Goal: Information Seeking & Learning: Learn about a topic

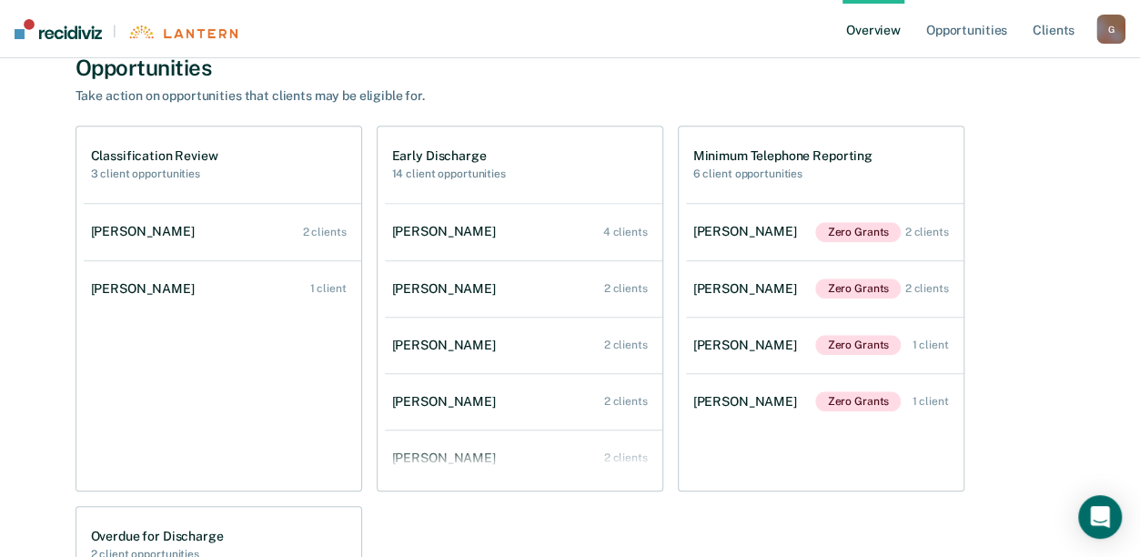
scroll to position [637, 0]
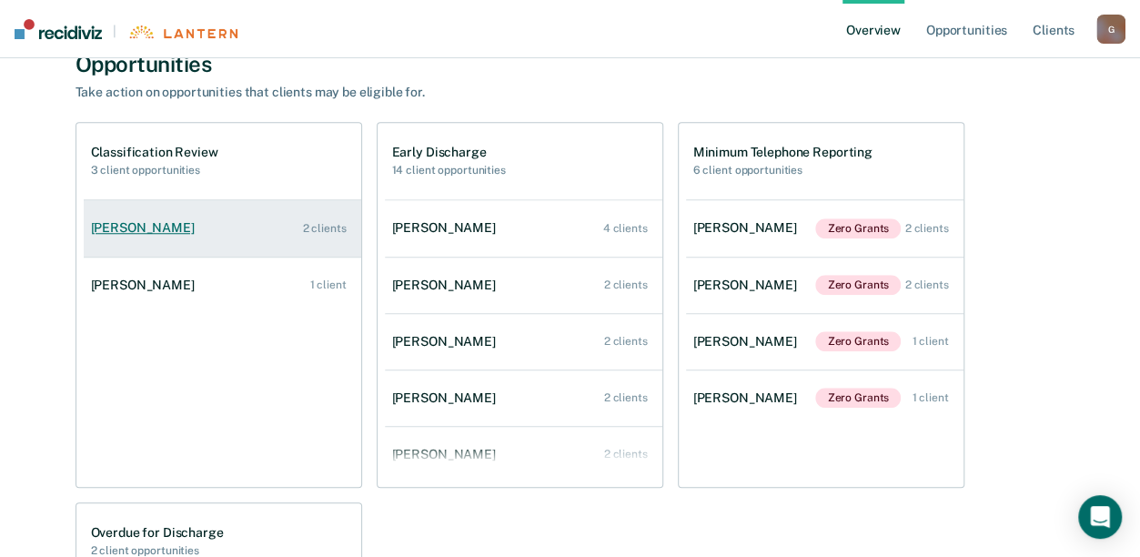
click at [159, 224] on div "[PERSON_NAME]" at bounding box center [146, 227] width 111 height 15
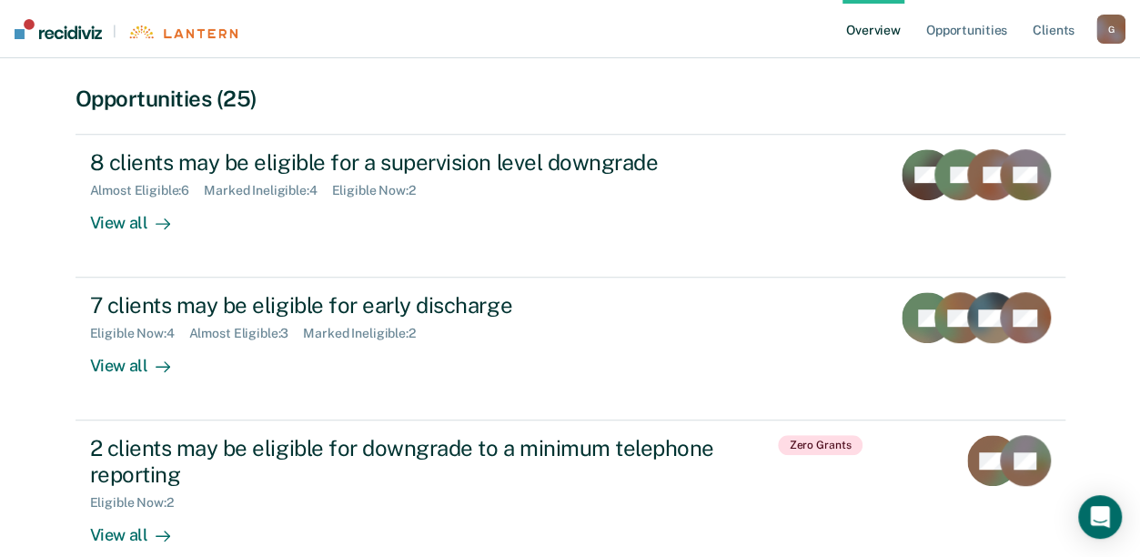
scroll to position [364, 0]
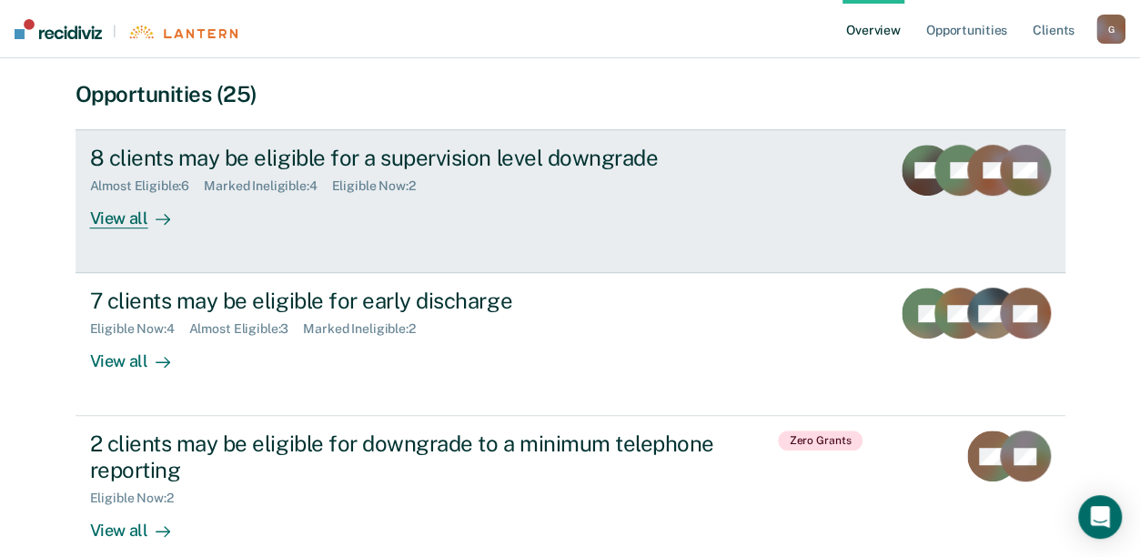
click at [116, 218] on div "View all" at bounding box center [141, 211] width 102 height 35
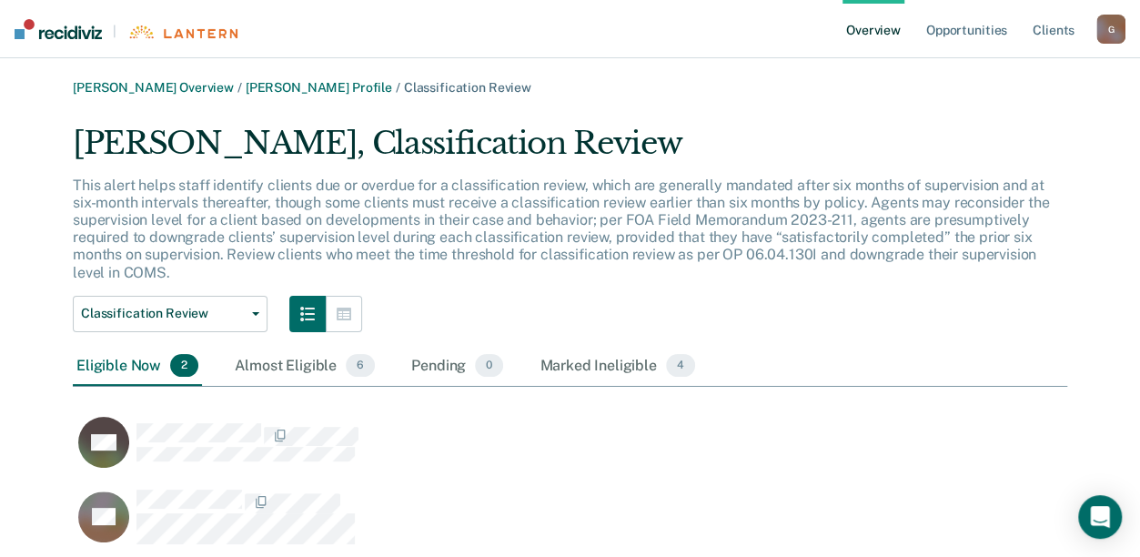
scroll to position [63, 0]
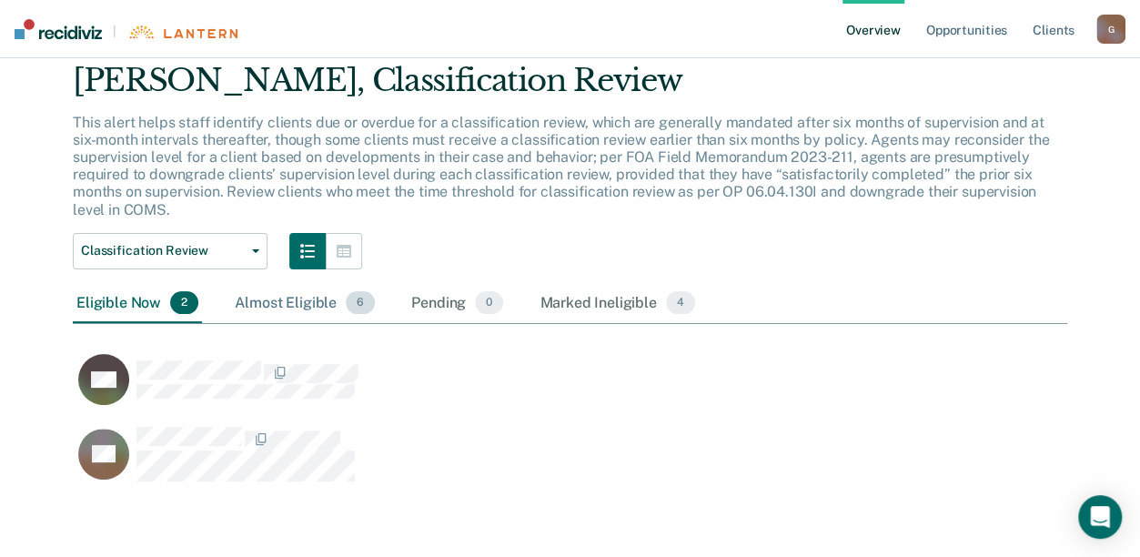
click at [322, 302] on div "Almost Eligible 6" at bounding box center [304, 304] width 147 height 40
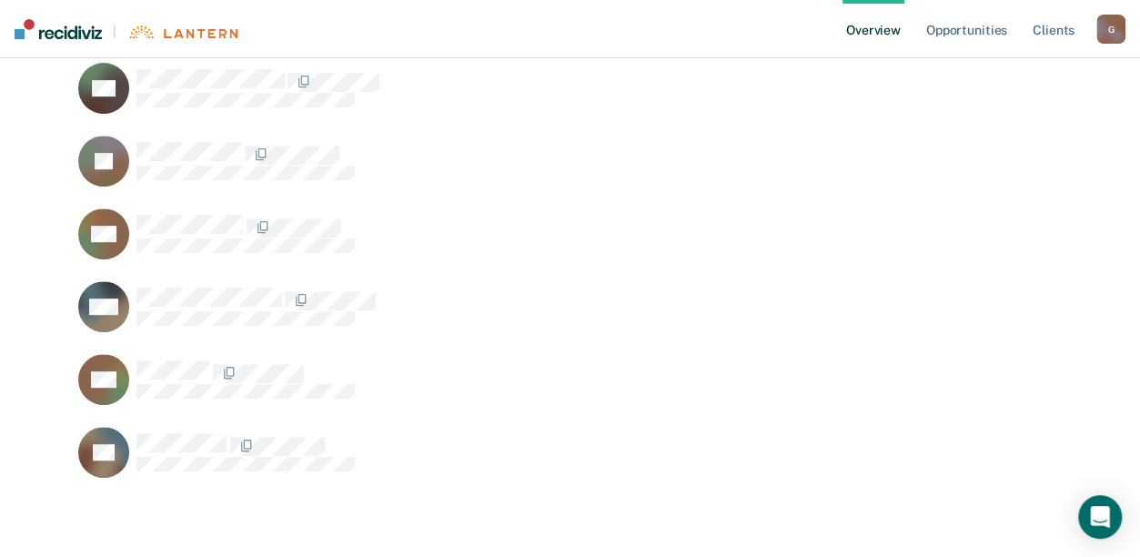
scroll to position [0, 0]
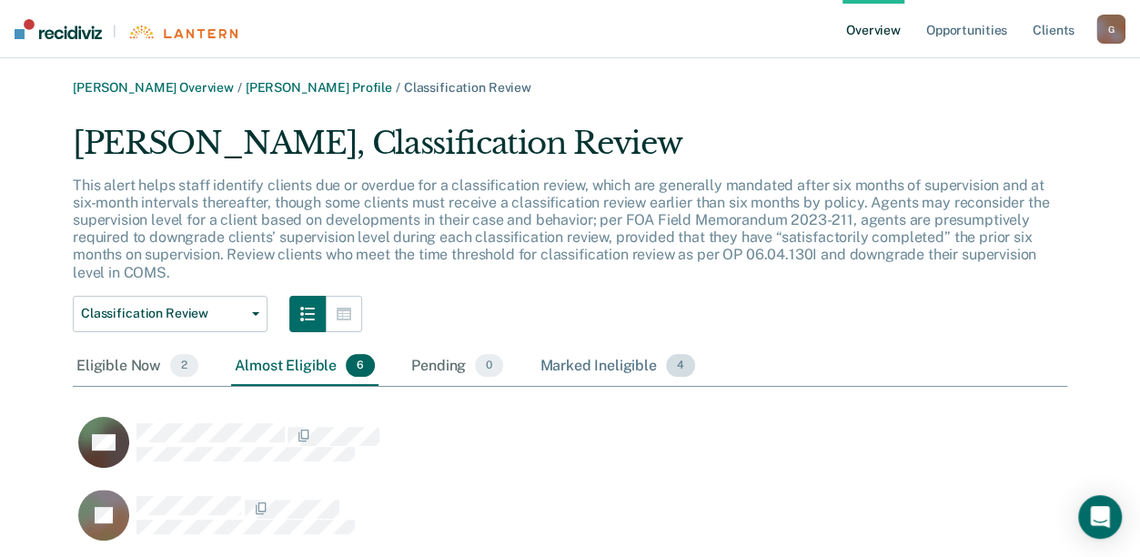
click at [607, 360] on div "Marked Ineligible 4" at bounding box center [617, 367] width 163 height 40
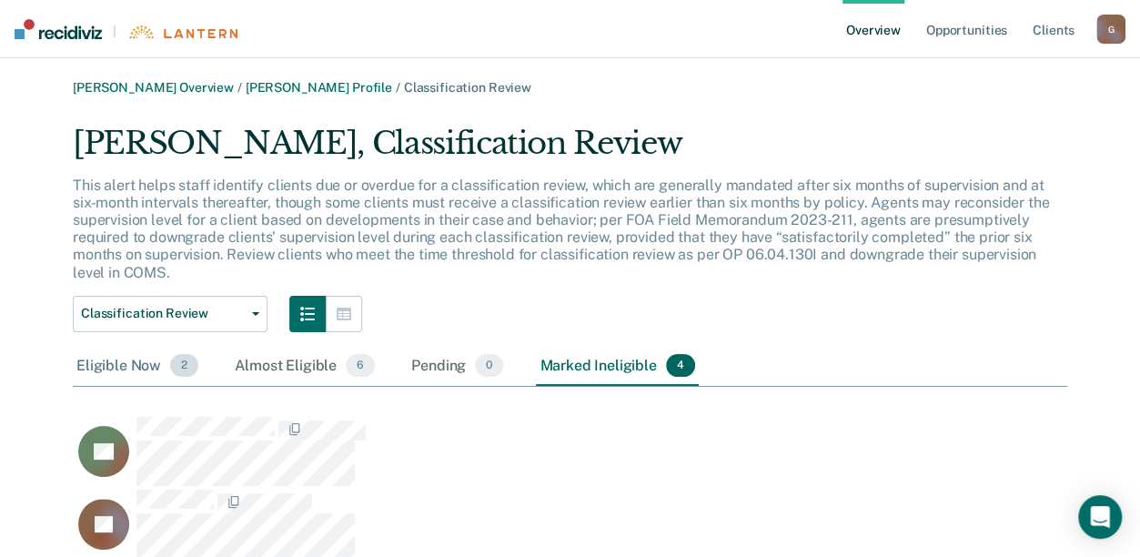
click at [133, 358] on div "Eligible Now 2" at bounding box center [137, 367] width 129 height 40
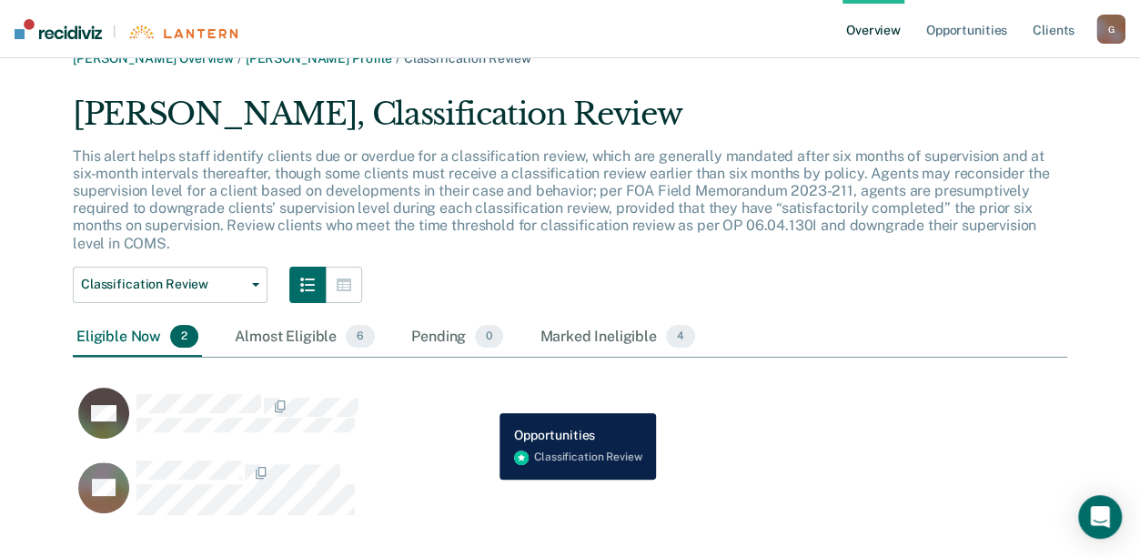
scroll to position [0, 0]
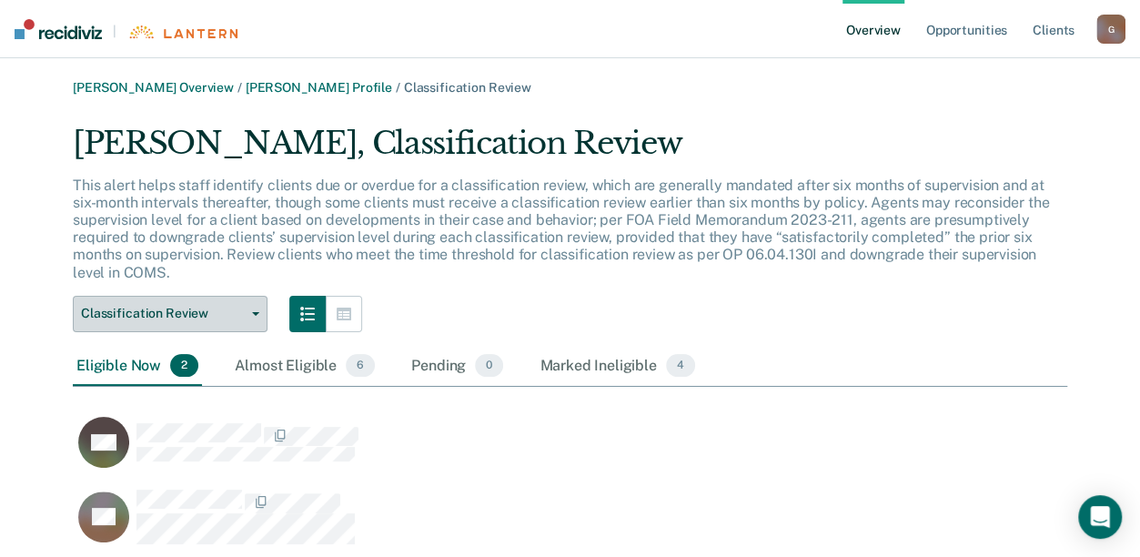
click at [243, 307] on span "Classification Review" at bounding box center [163, 313] width 164 height 15
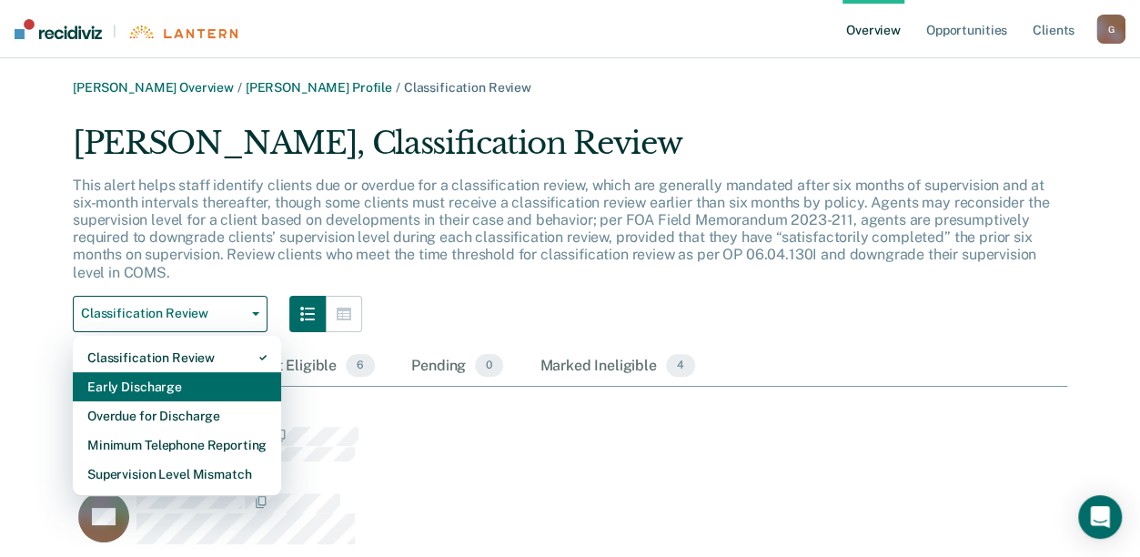
click at [159, 388] on div "Early Discharge" at bounding box center [176, 386] width 179 height 29
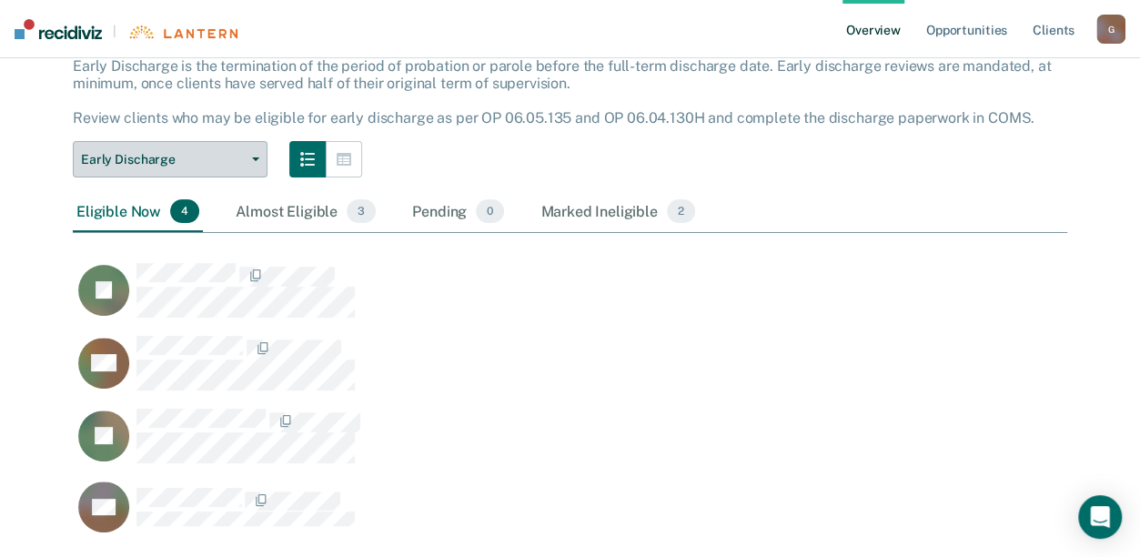
scroll to position [82, 0]
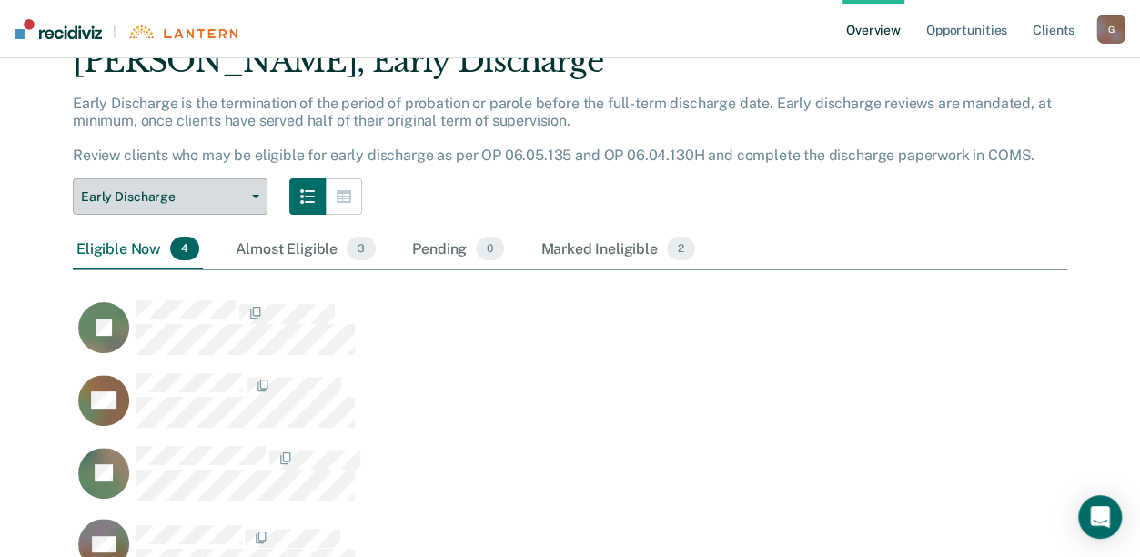
click at [251, 197] on span "button" at bounding box center [252, 197] width 15 height 4
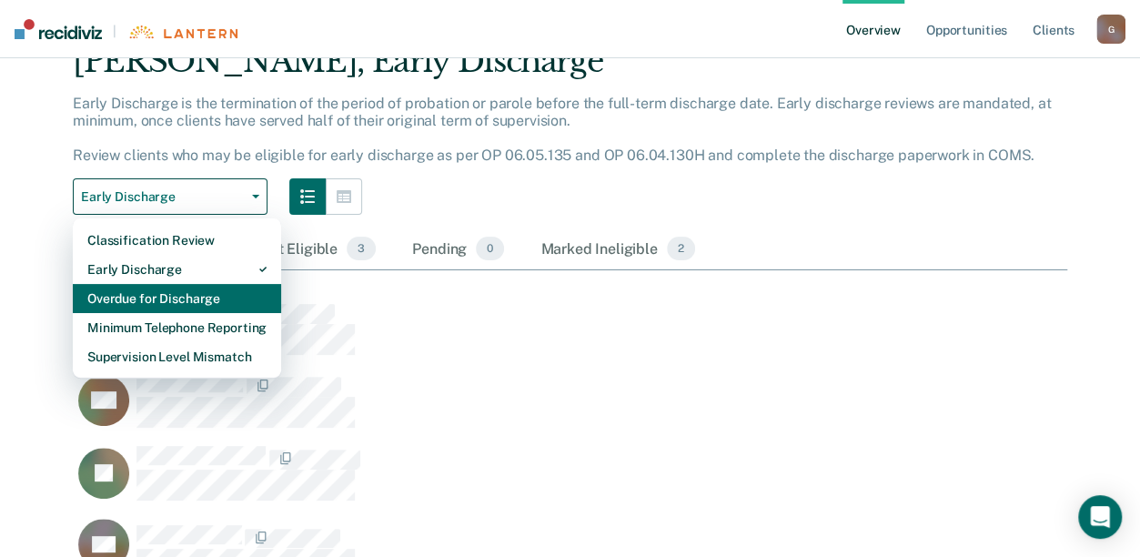
click at [195, 289] on div "Overdue for Discharge" at bounding box center [176, 298] width 179 height 29
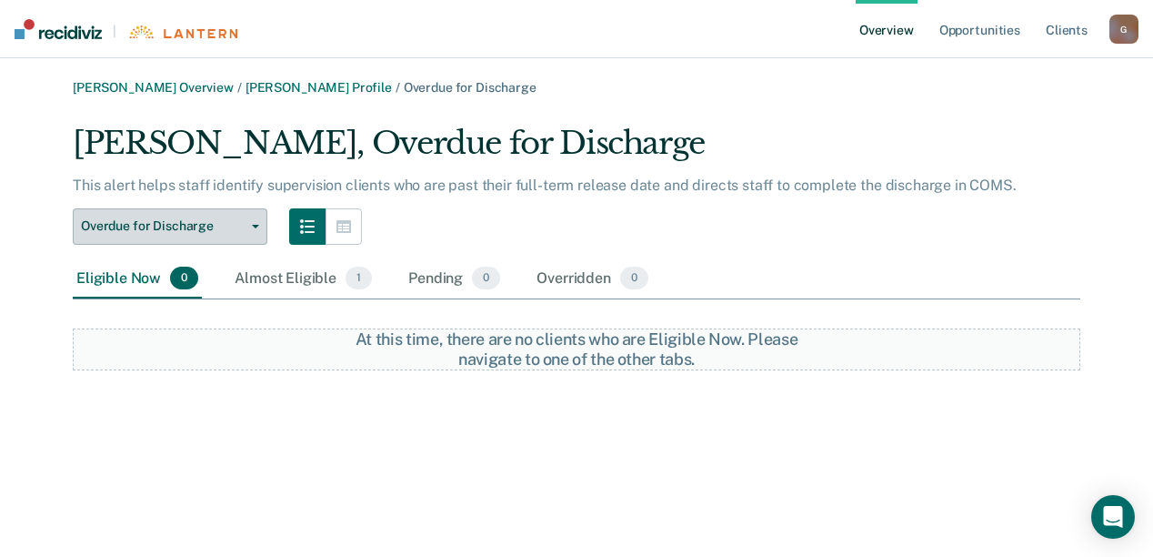
click at [249, 222] on button "Overdue for Discharge" at bounding box center [170, 226] width 195 height 36
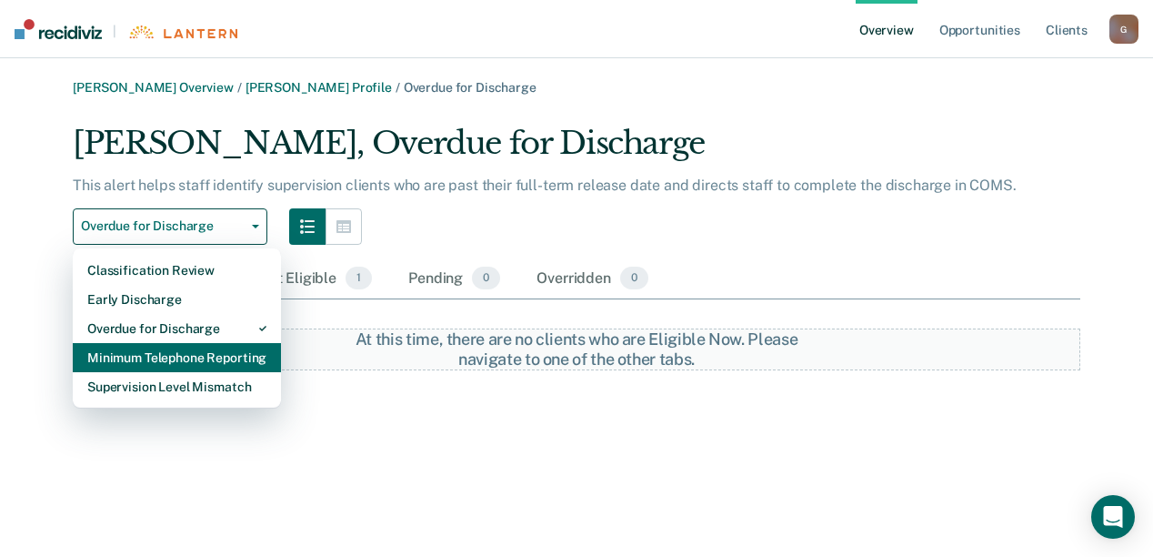
click at [202, 359] on div "Minimum Telephone Reporting" at bounding box center [176, 357] width 179 height 29
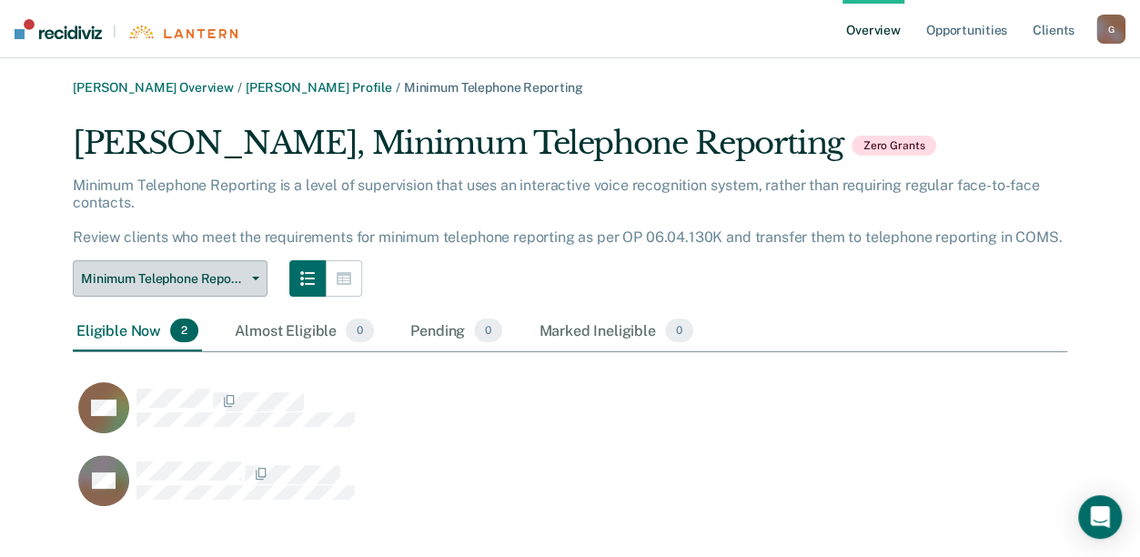
scroll to position [27, 0]
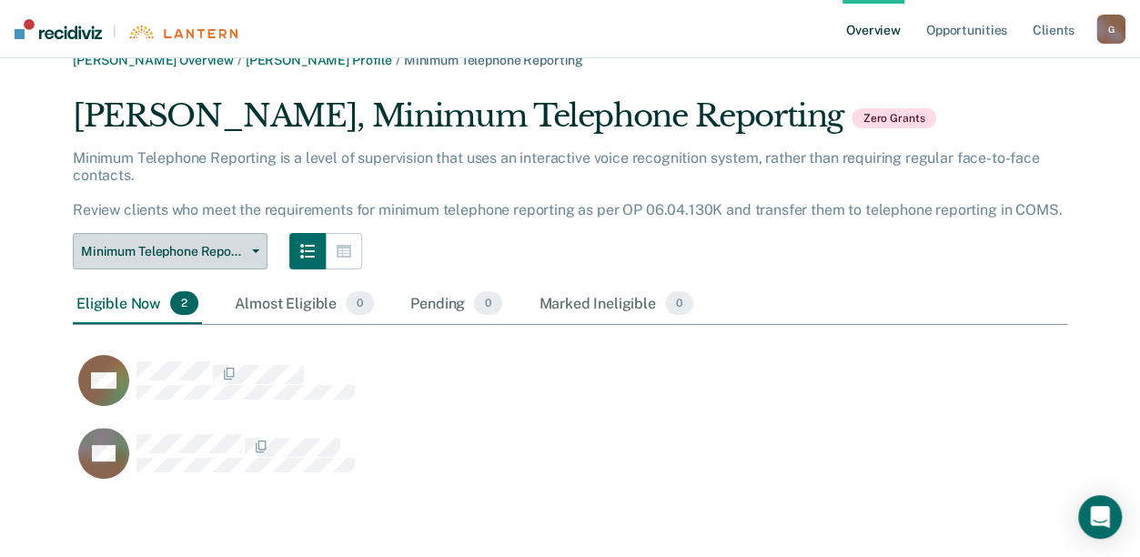
click at [255, 249] on icon "button" at bounding box center [255, 251] width 7 height 4
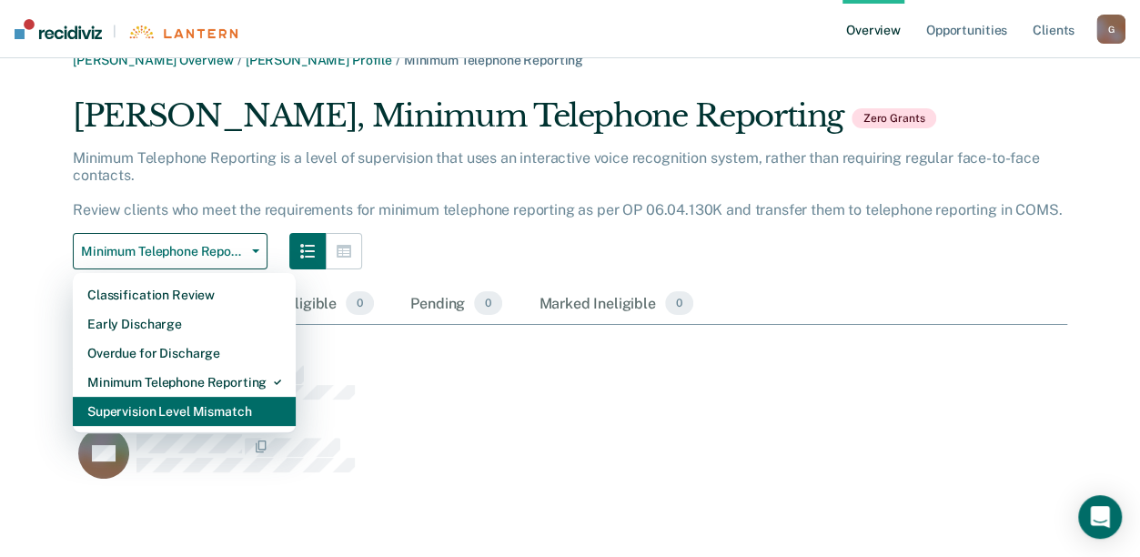
click at [193, 410] on div "Supervision Level Mismatch" at bounding box center [184, 411] width 194 height 29
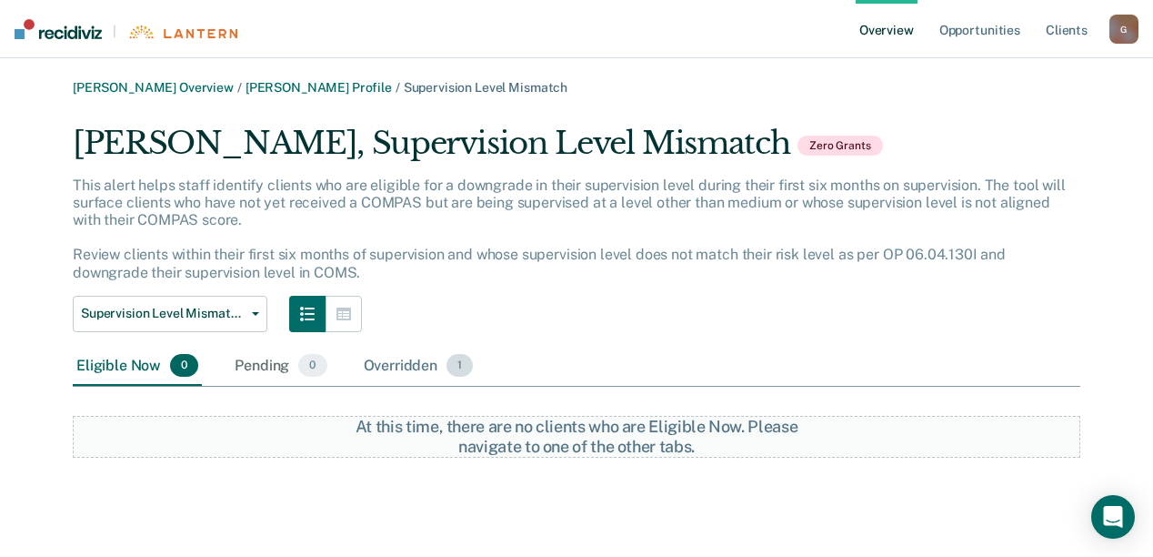
click at [398, 361] on div "Overridden 1" at bounding box center [418, 367] width 117 height 40
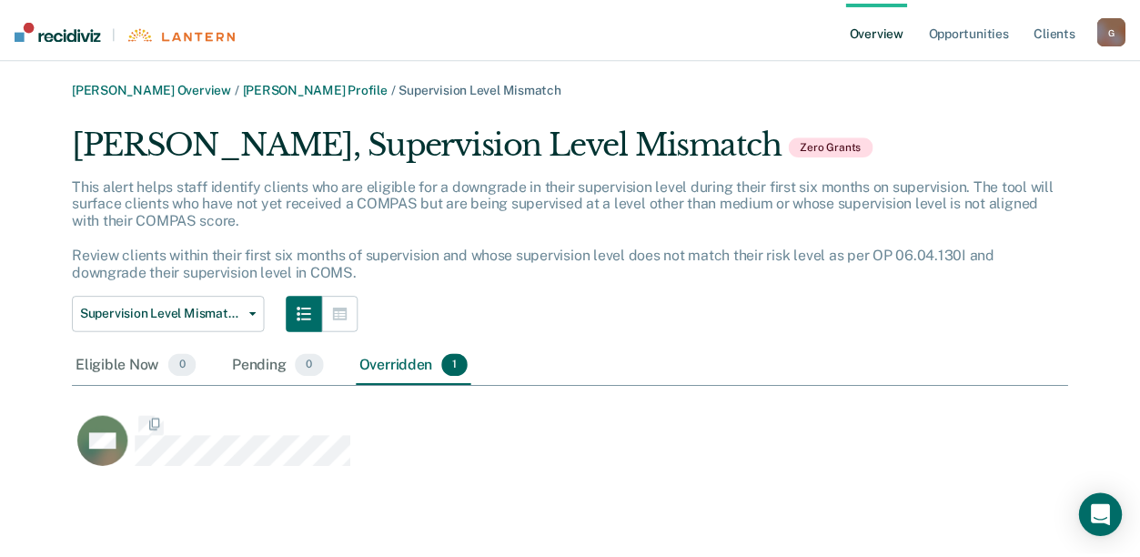
scroll to position [350, 993]
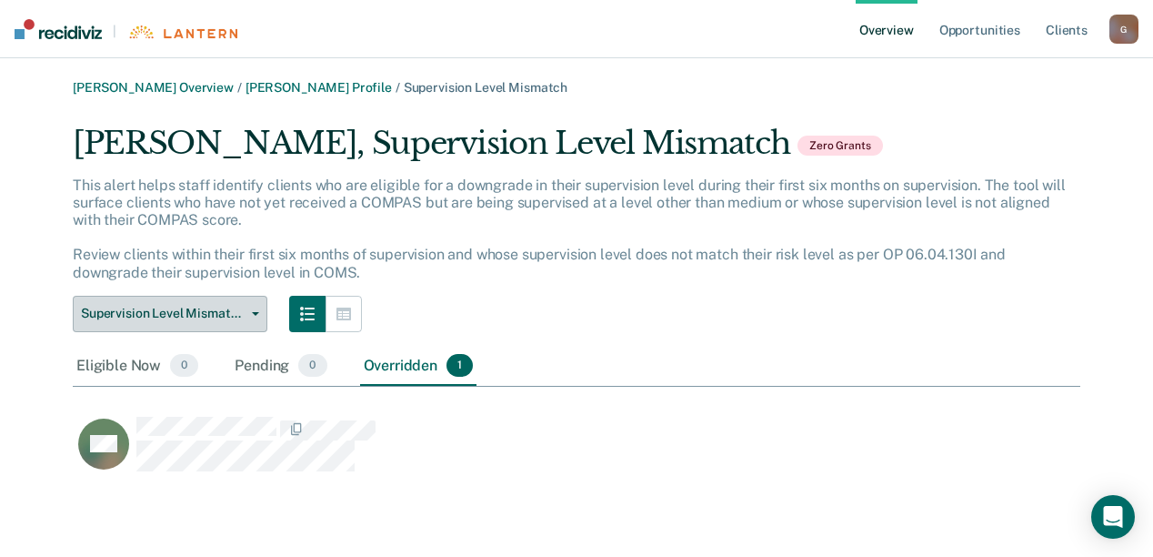
click at [247, 308] on button "Supervision Level Mismatch" at bounding box center [170, 314] width 195 height 36
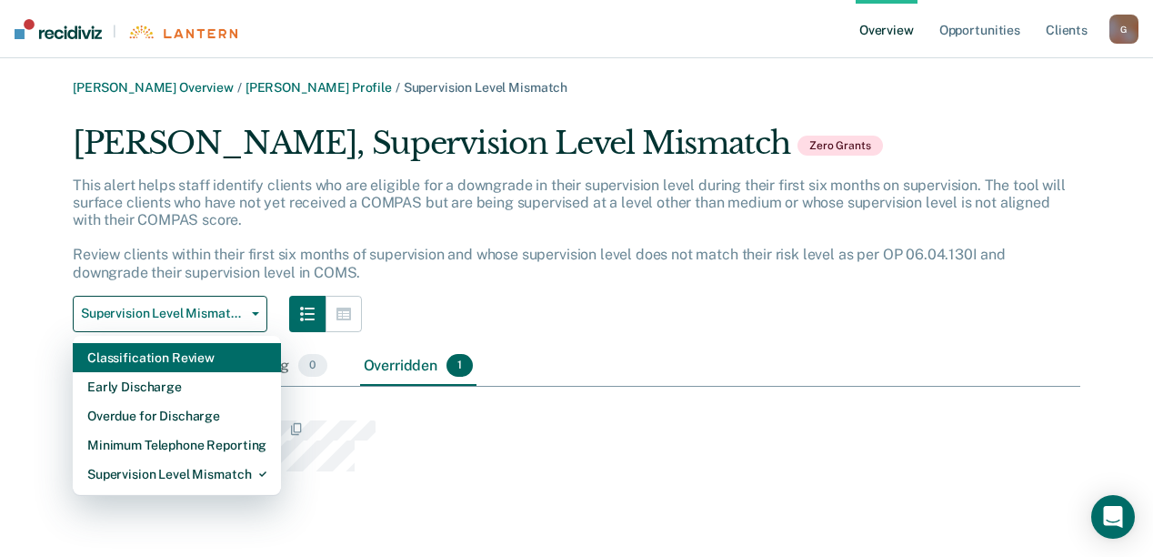
click at [171, 361] on div "Classification Review" at bounding box center [176, 357] width 179 height 29
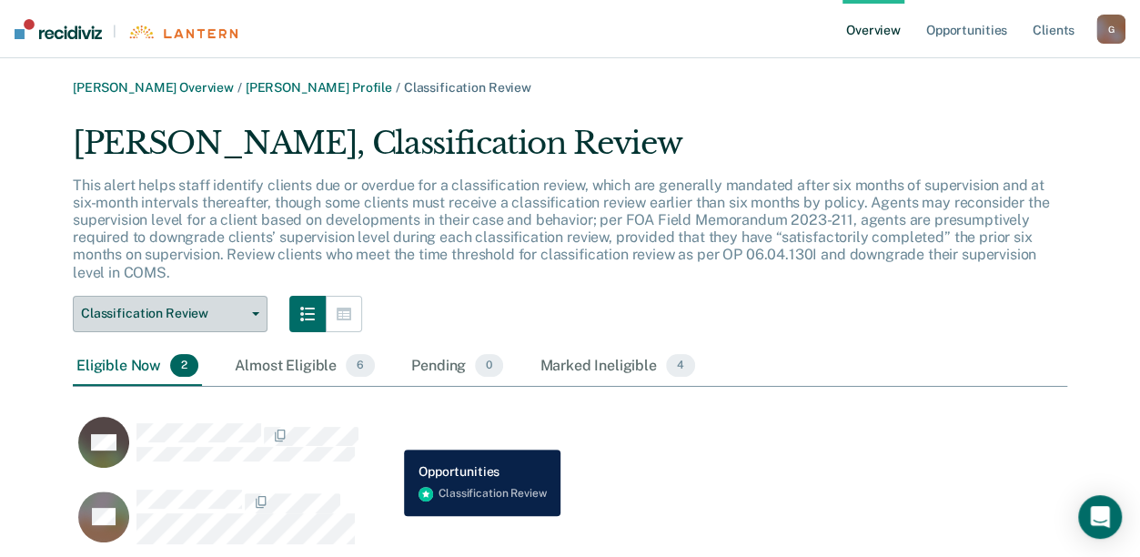
scroll to position [63, 0]
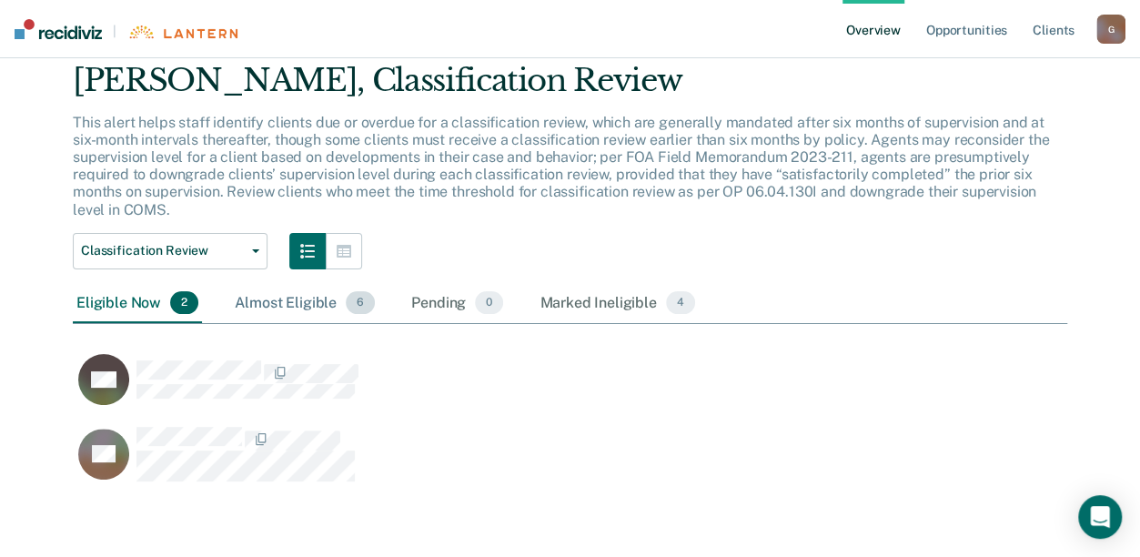
click at [304, 304] on div "Almost Eligible 6" at bounding box center [304, 304] width 147 height 40
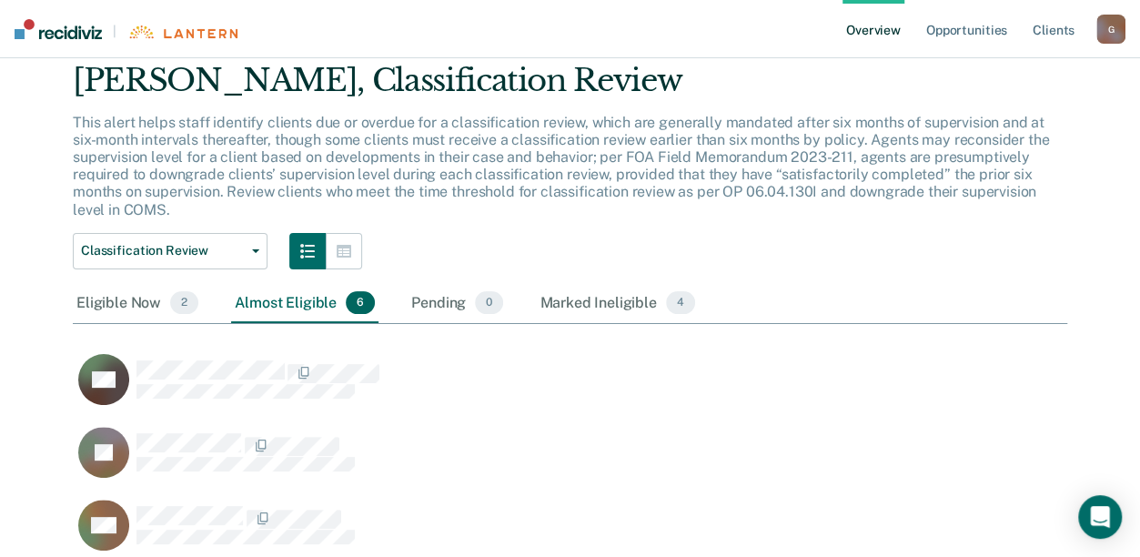
scroll to position [714, 980]
click at [116, 302] on div "Eligible Now 2" at bounding box center [137, 304] width 129 height 40
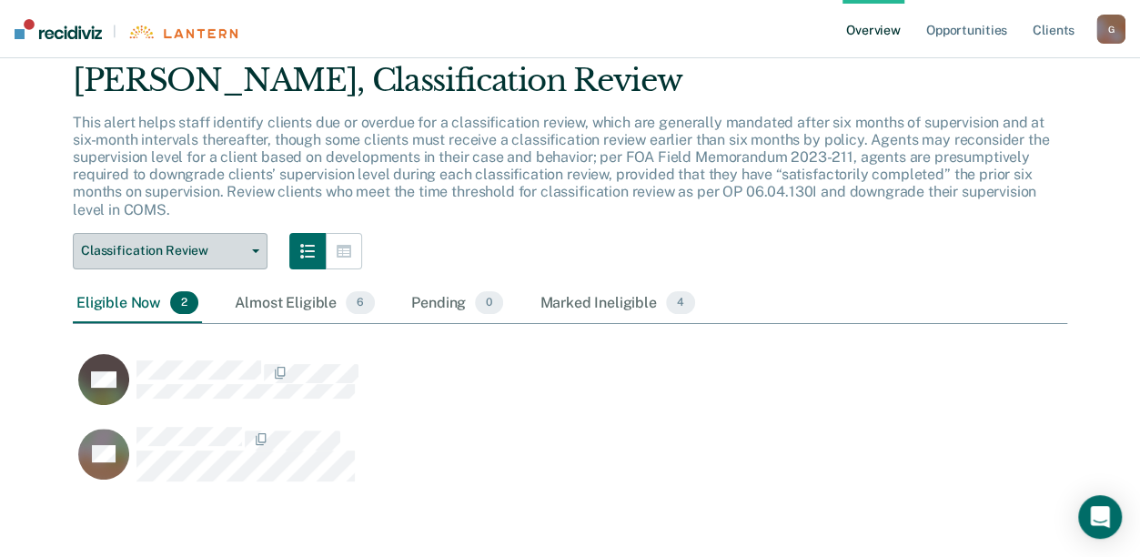
click at [147, 246] on span "Classification Review" at bounding box center [163, 250] width 164 height 15
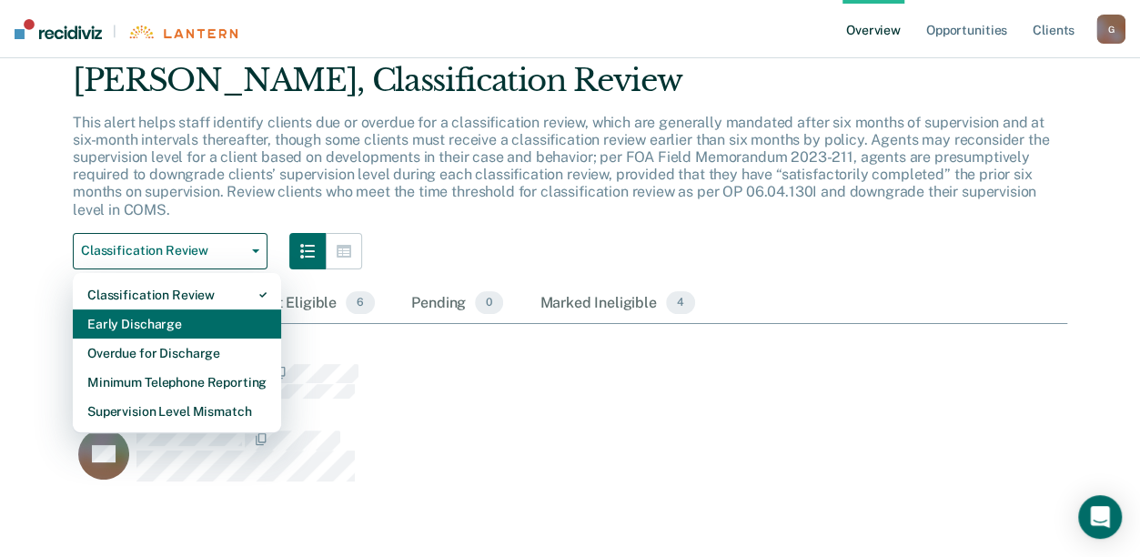
click at [177, 325] on div "Early Discharge" at bounding box center [176, 323] width 179 height 29
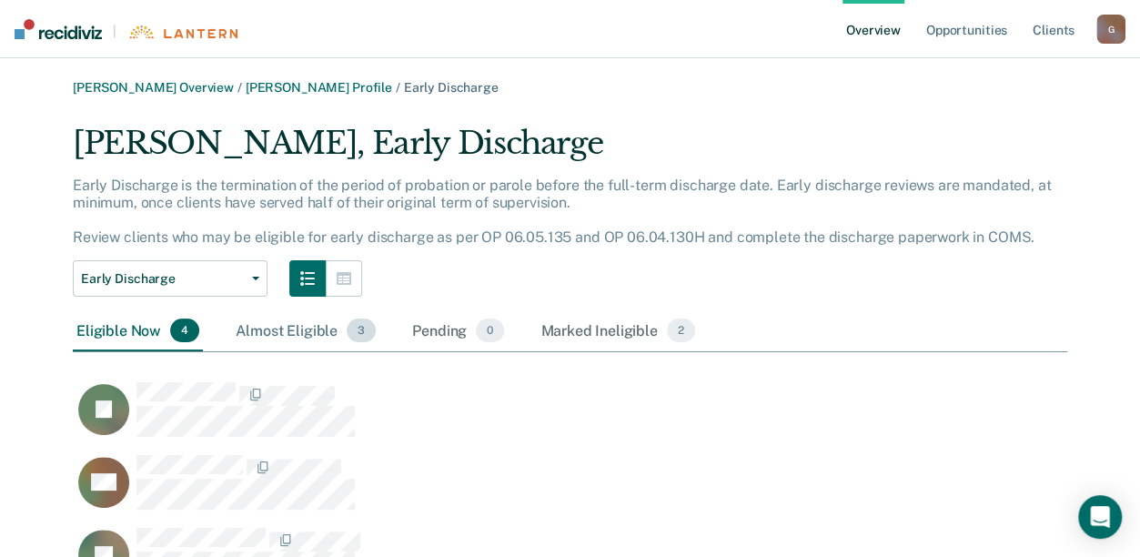
click at [304, 331] on div "Almost Eligible 3" at bounding box center [305, 331] width 147 height 40
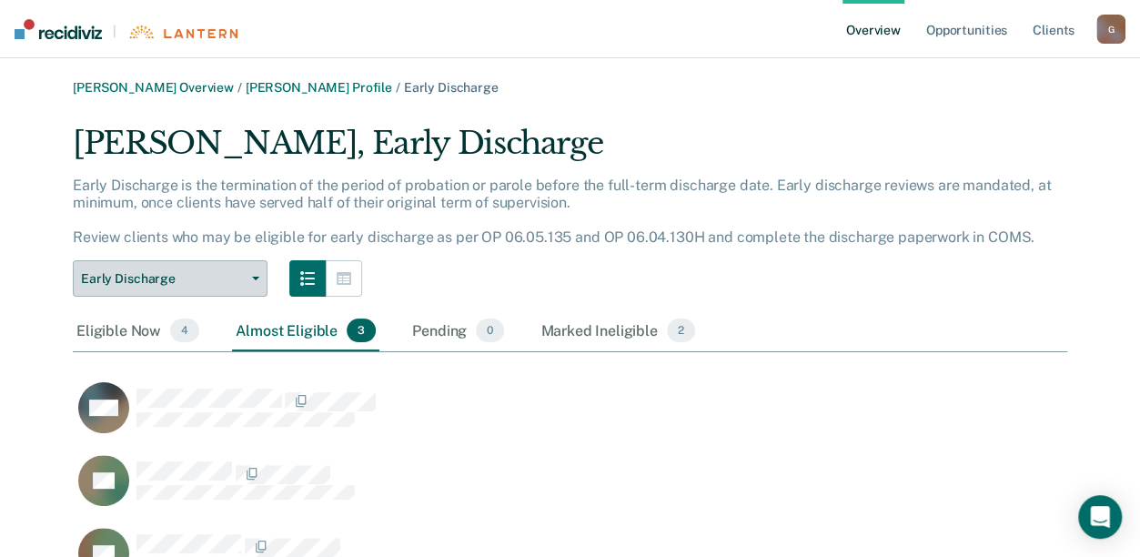
click at [144, 282] on span "Early Discharge" at bounding box center [163, 278] width 164 height 15
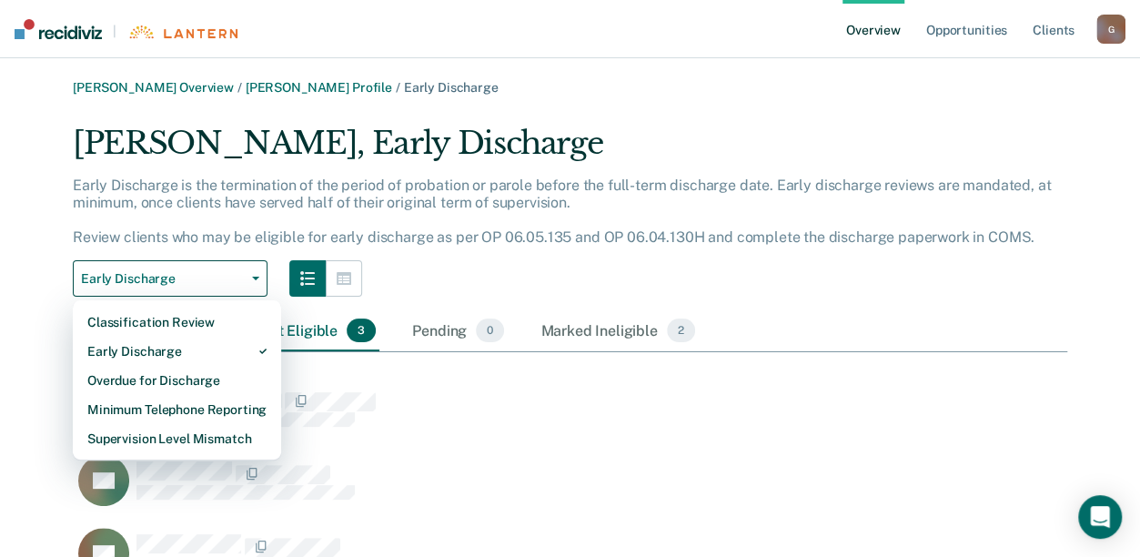
click at [443, 271] on div "Early Discharge Classification Review Early Discharge Overdue for Discharge Min…" at bounding box center [570, 278] width 994 height 36
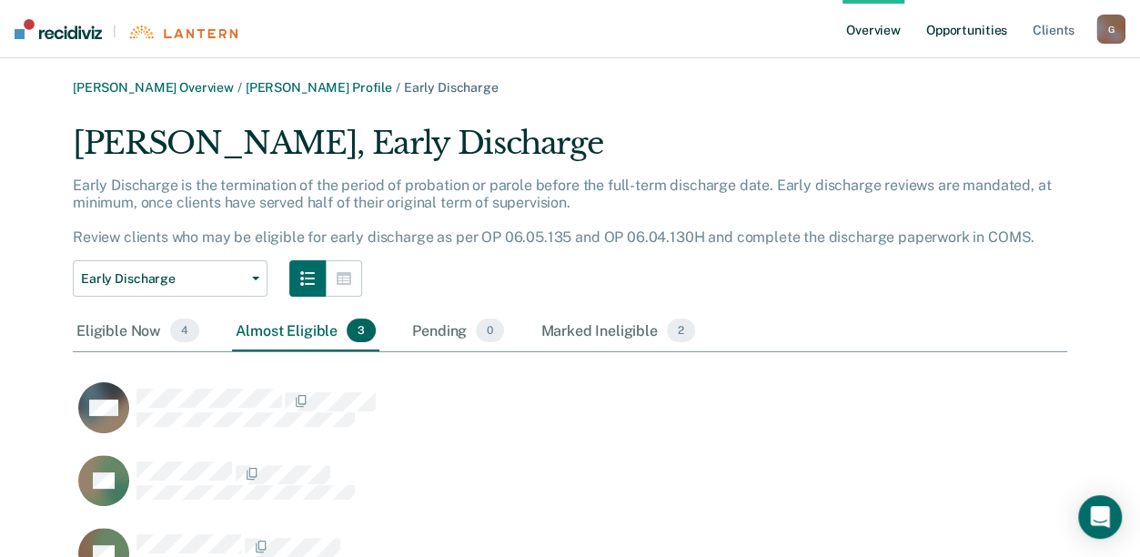
click at [967, 22] on link "Opportunities" at bounding box center [966, 29] width 88 height 58
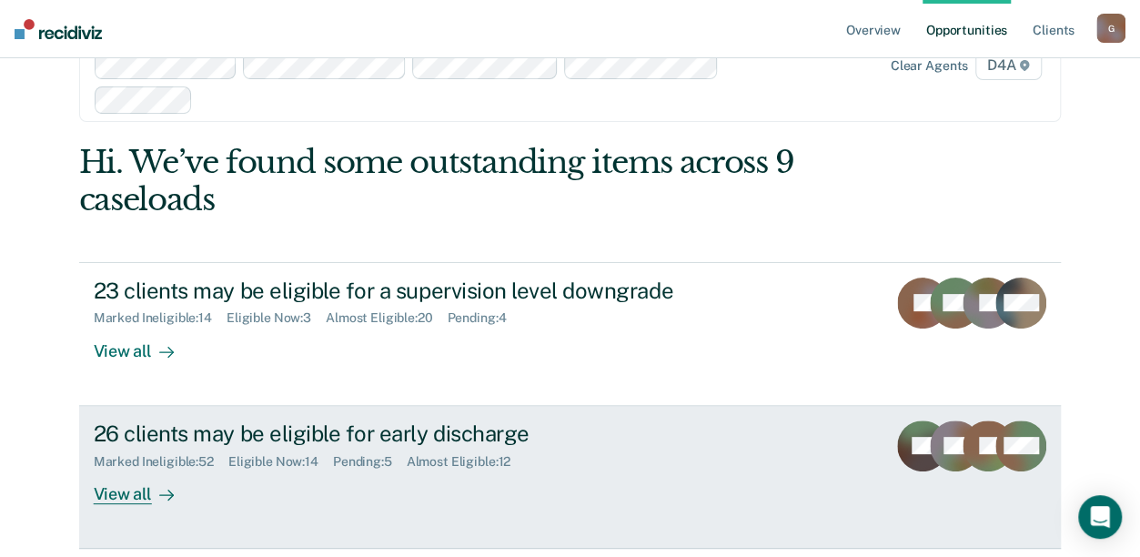
scroll to position [182, 0]
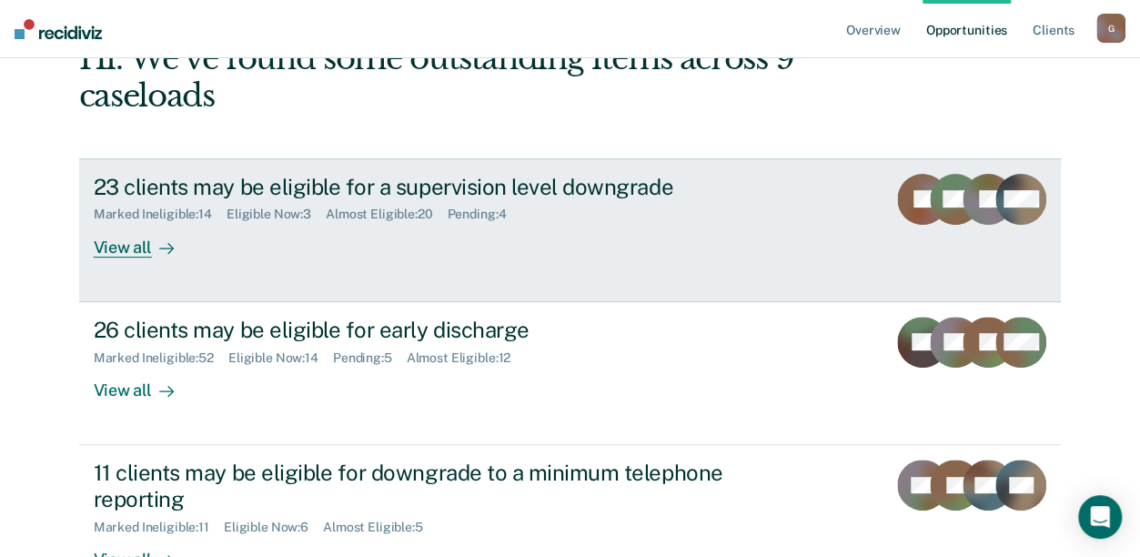
click at [113, 247] on div "View all" at bounding box center [145, 239] width 102 height 35
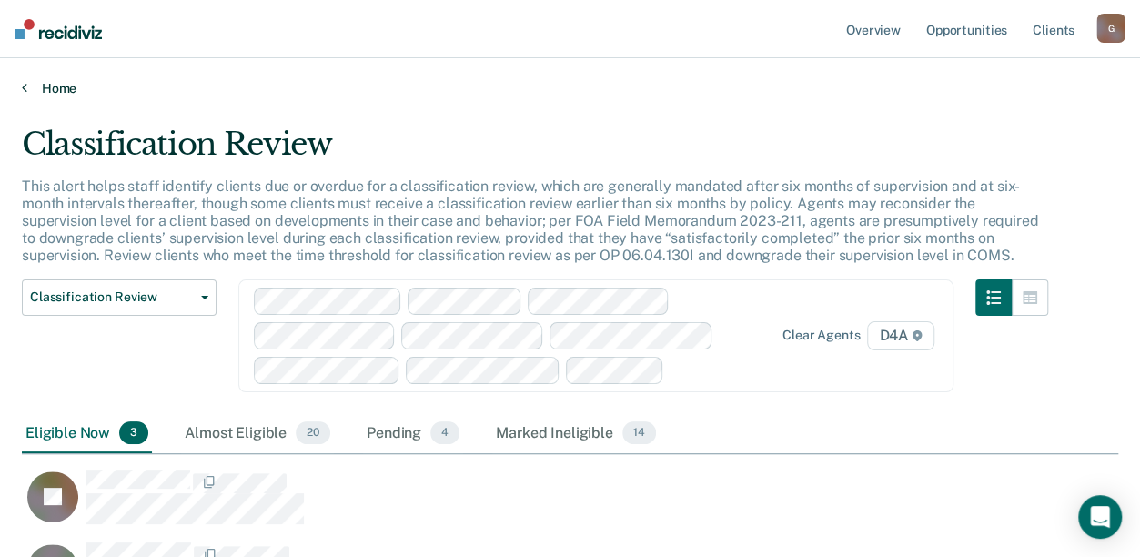
click at [47, 80] on link "Home" at bounding box center [570, 88] width 1096 height 16
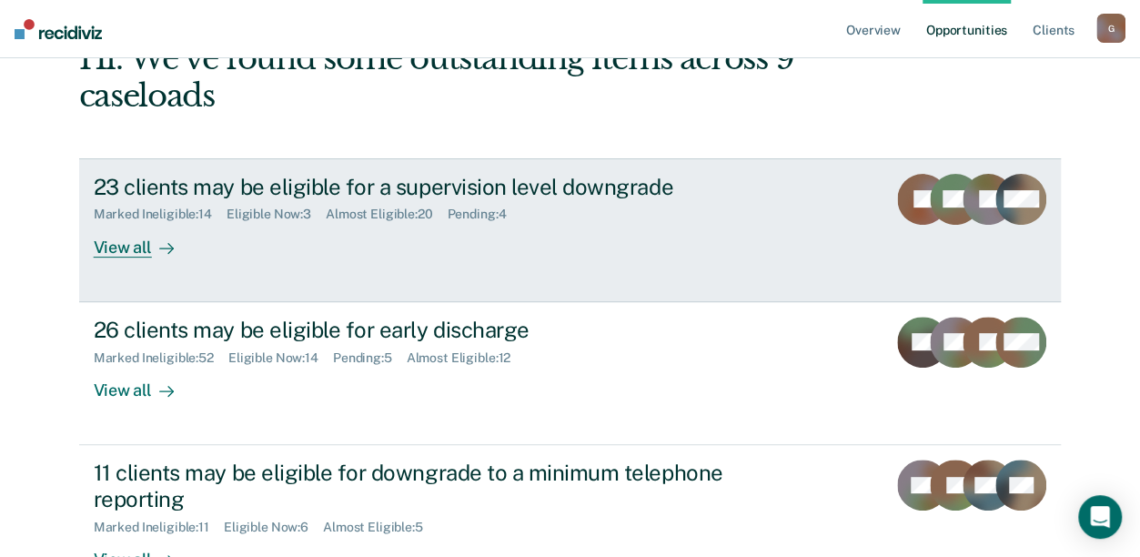
scroll to position [273, 0]
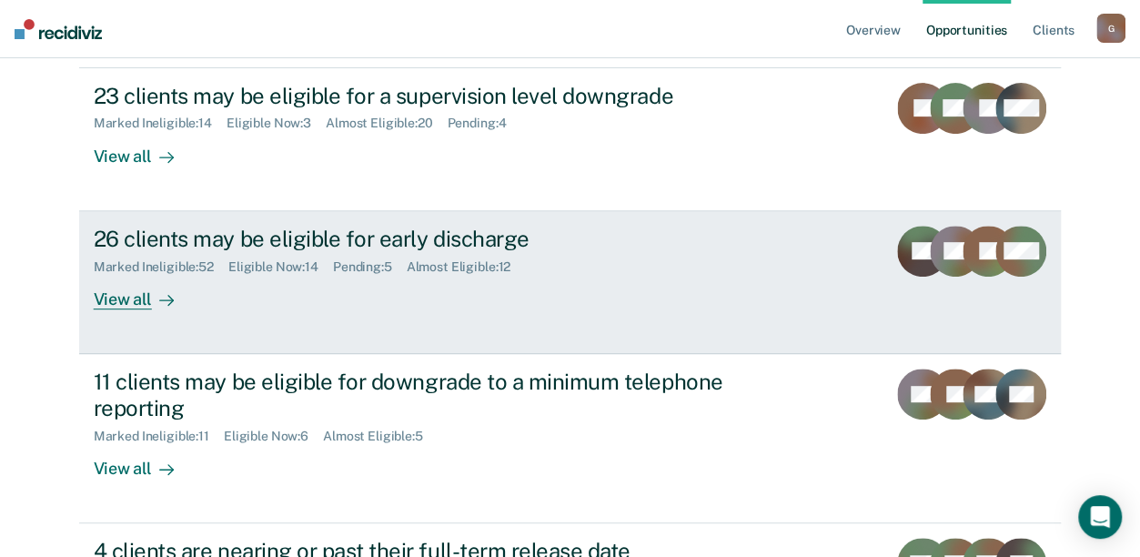
click at [110, 300] on div "View all" at bounding box center [145, 291] width 102 height 35
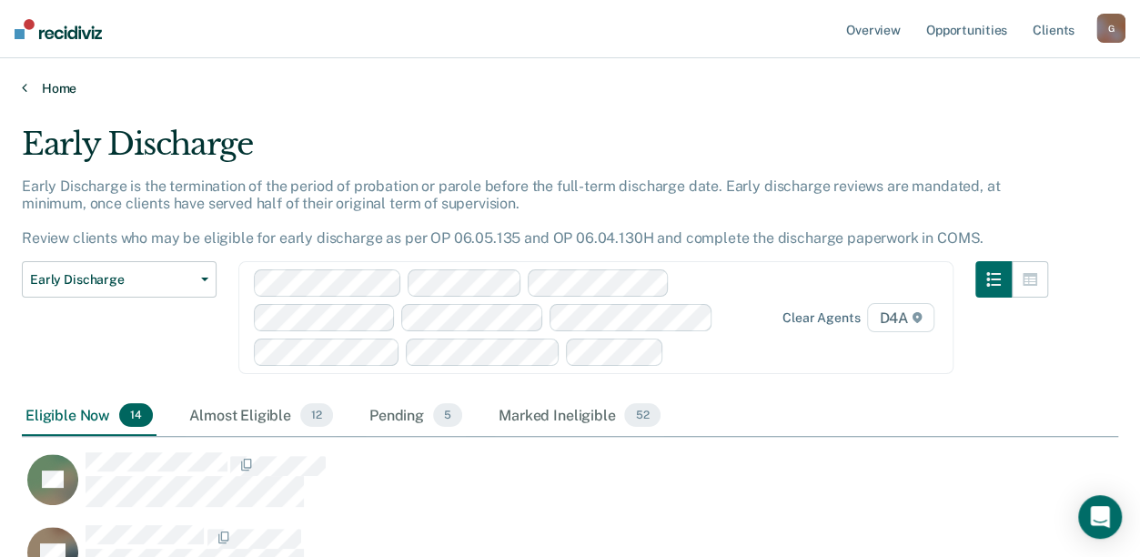
click at [34, 83] on link "Home" at bounding box center [570, 88] width 1096 height 16
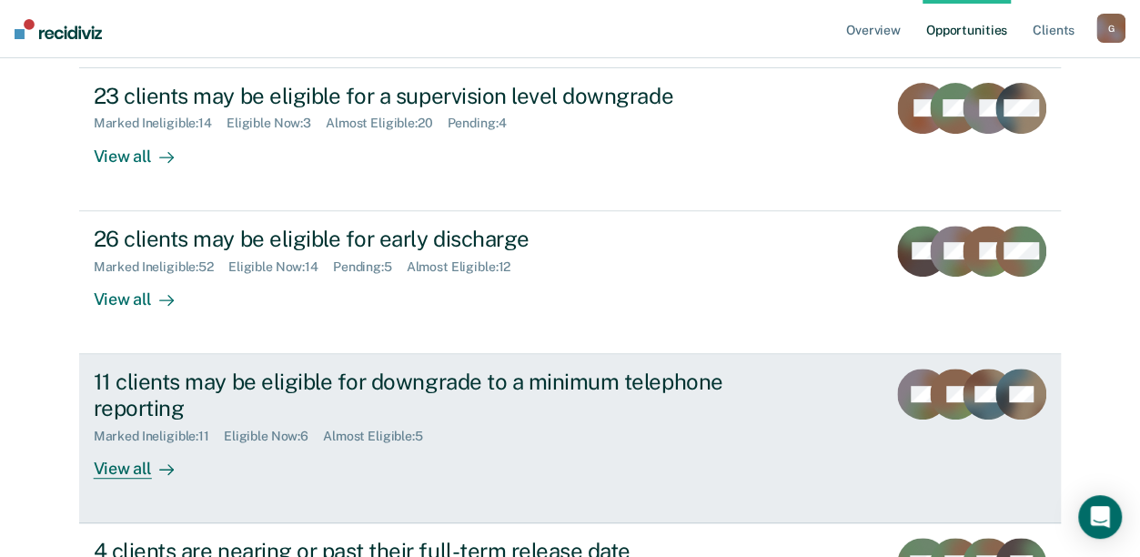
click at [133, 470] on div "View all" at bounding box center [145, 460] width 102 height 35
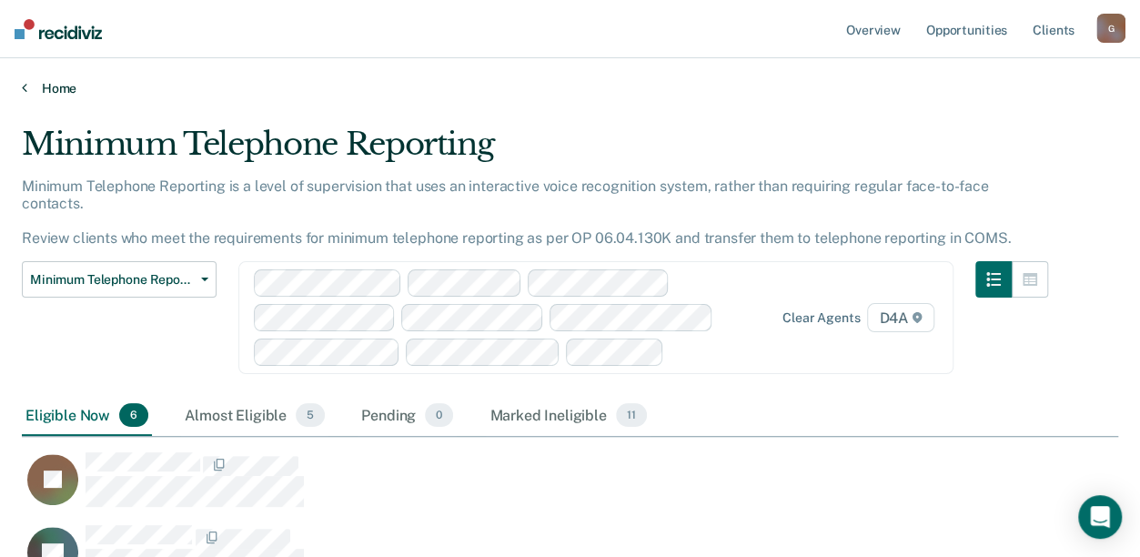
click at [52, 86] on link "Home" at bounding box center [570, 88] width 1096 height 16
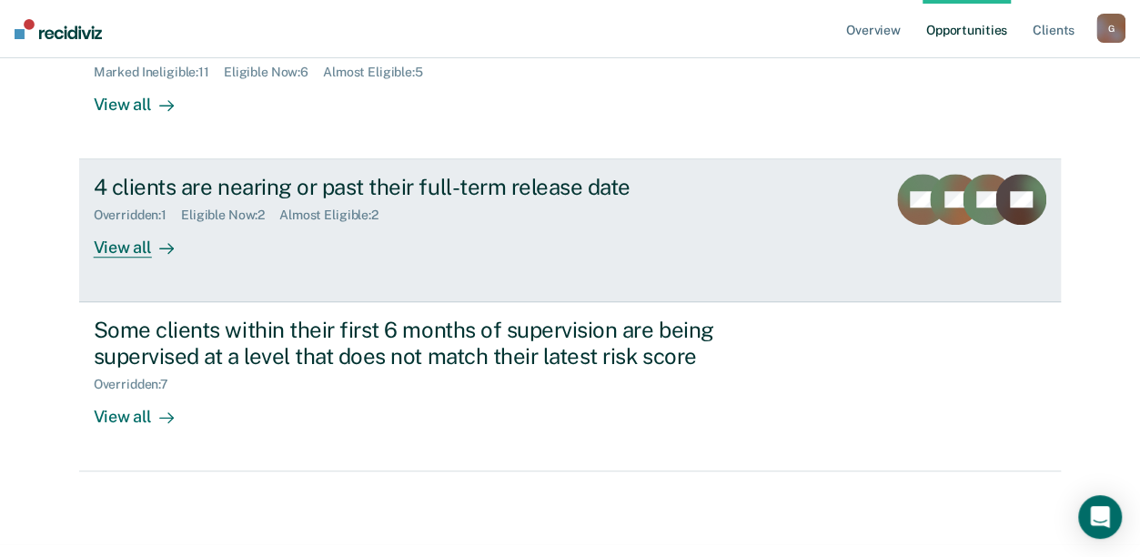
click at [120, 247] on div "View all" at bounding box center [145, 240] width 102 height 35
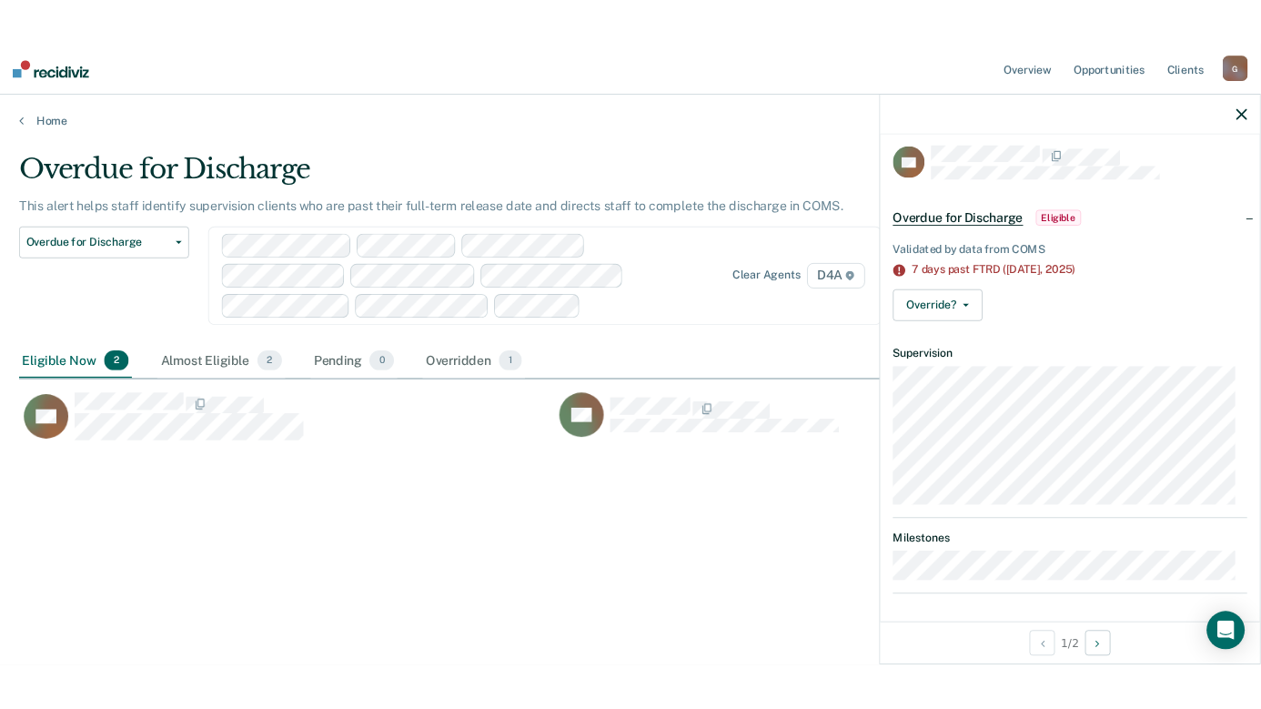
scroll to position [13, 0]
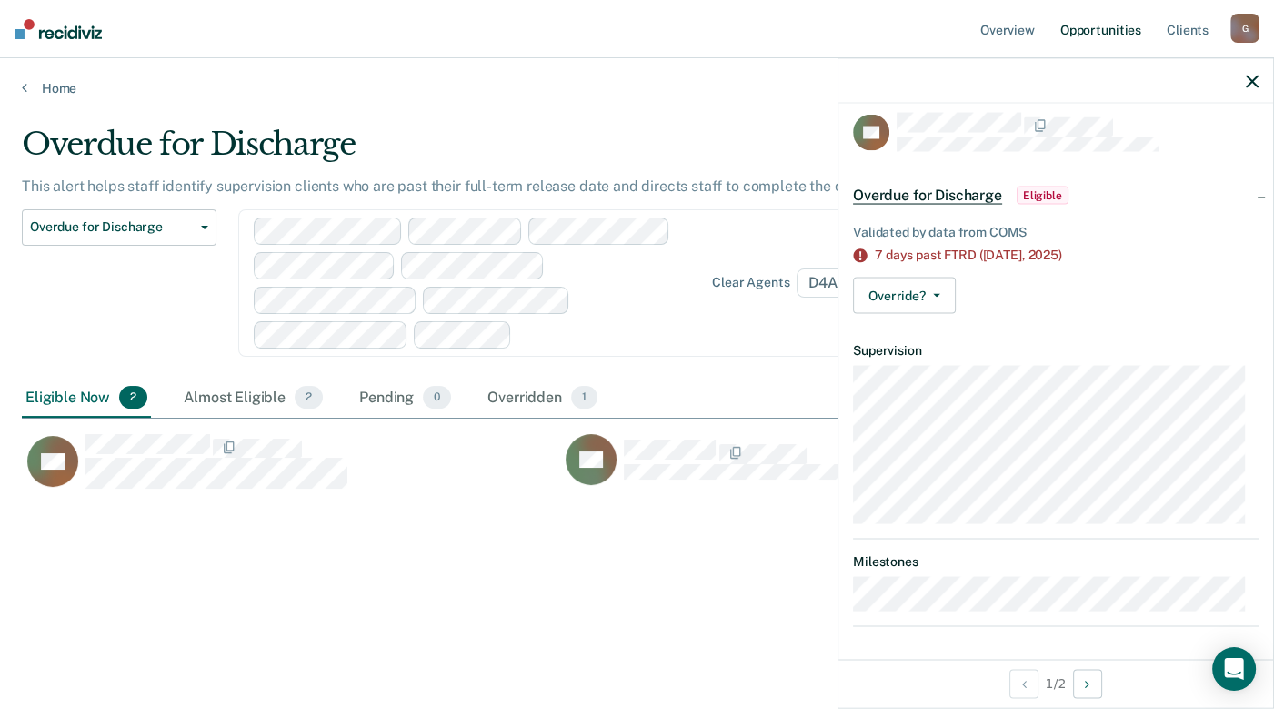
click at [1094, 26] on link "Opportunities" at bounding box center [1101, 29] width 88 height 58
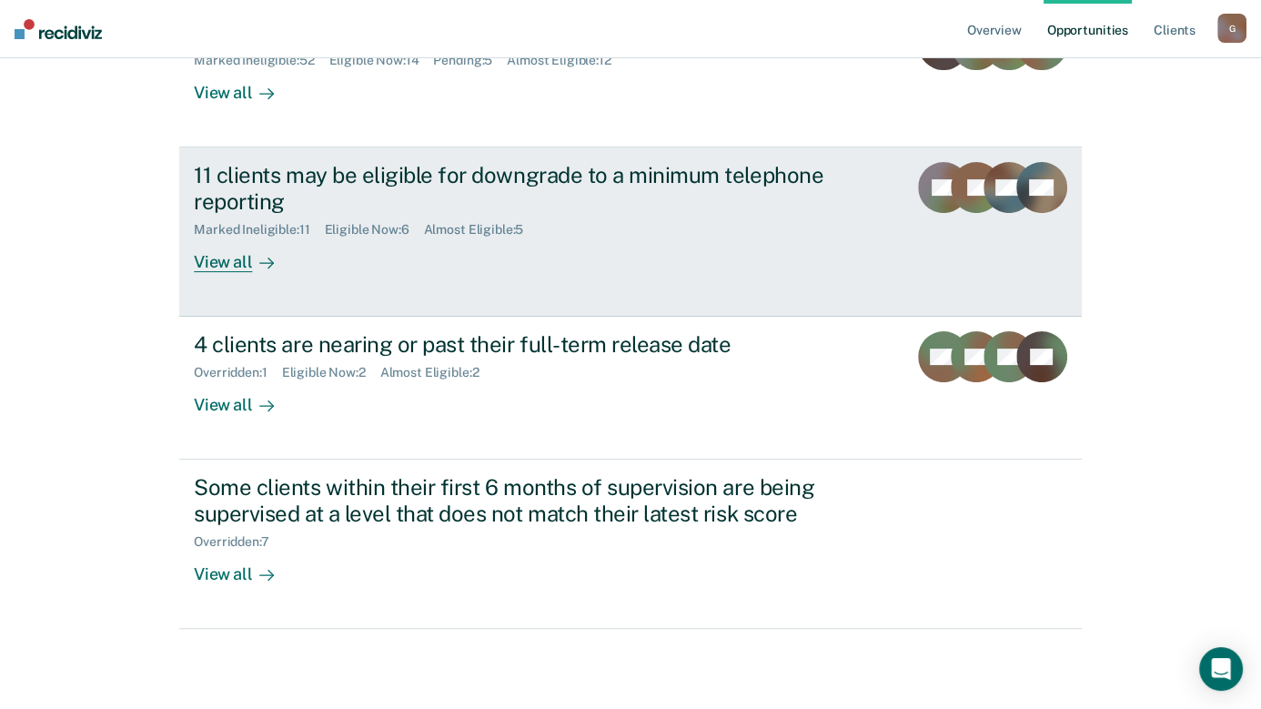
scroll to position [488, 0]
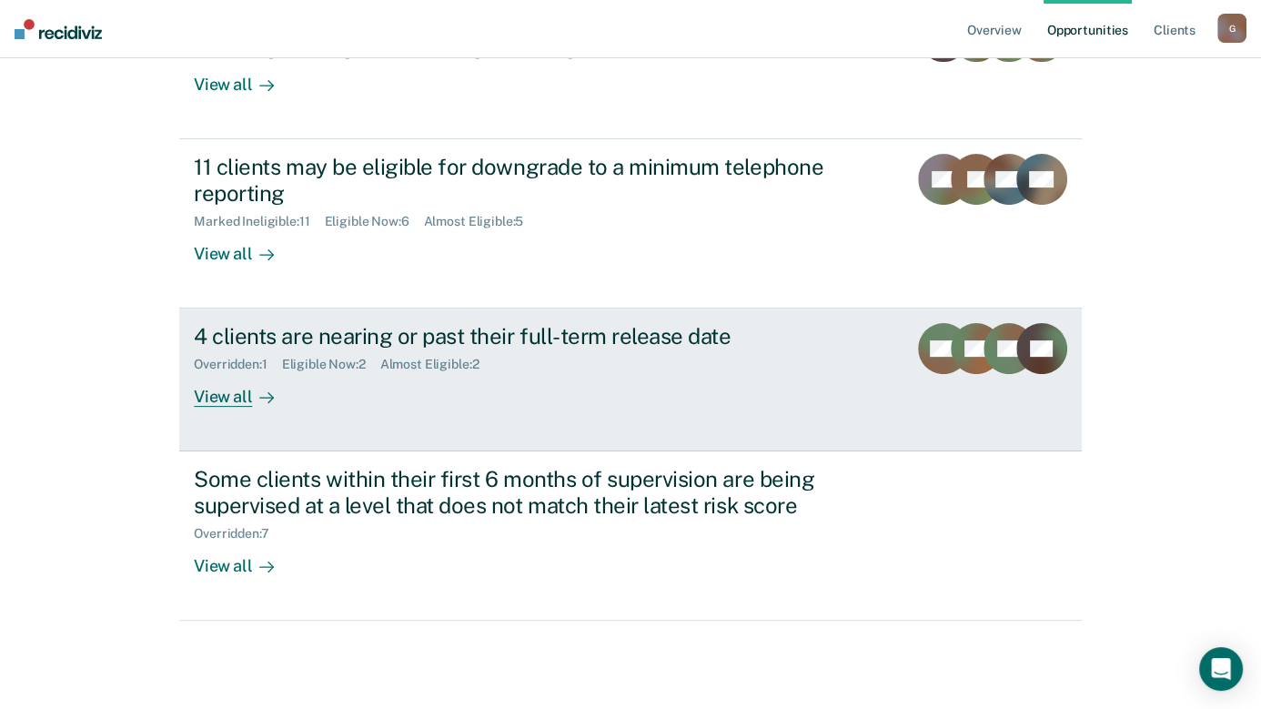
click at [212, 393] on div "View all" at bounding box center [245, 389] width 102 height 35
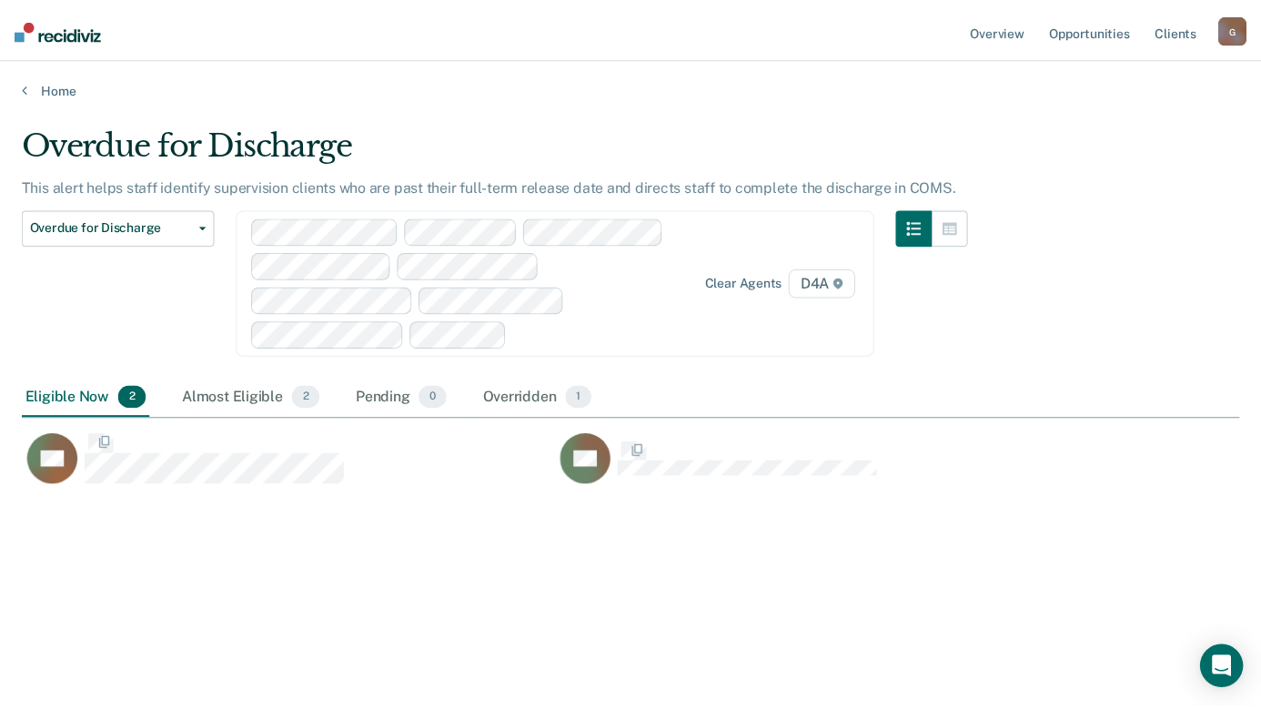
scroll to position [433, 1217]
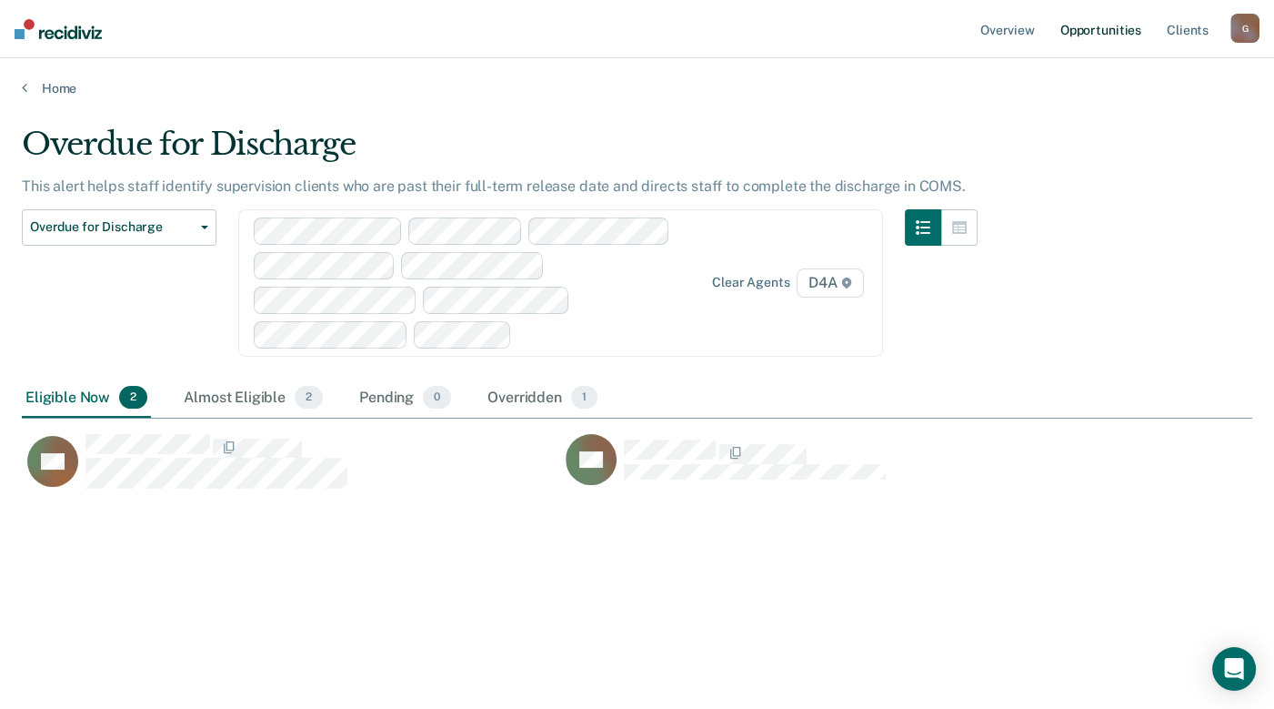
click at [1124, 26] on link "Opportunities" at bounding box center [1101, 29] width 88 height 58
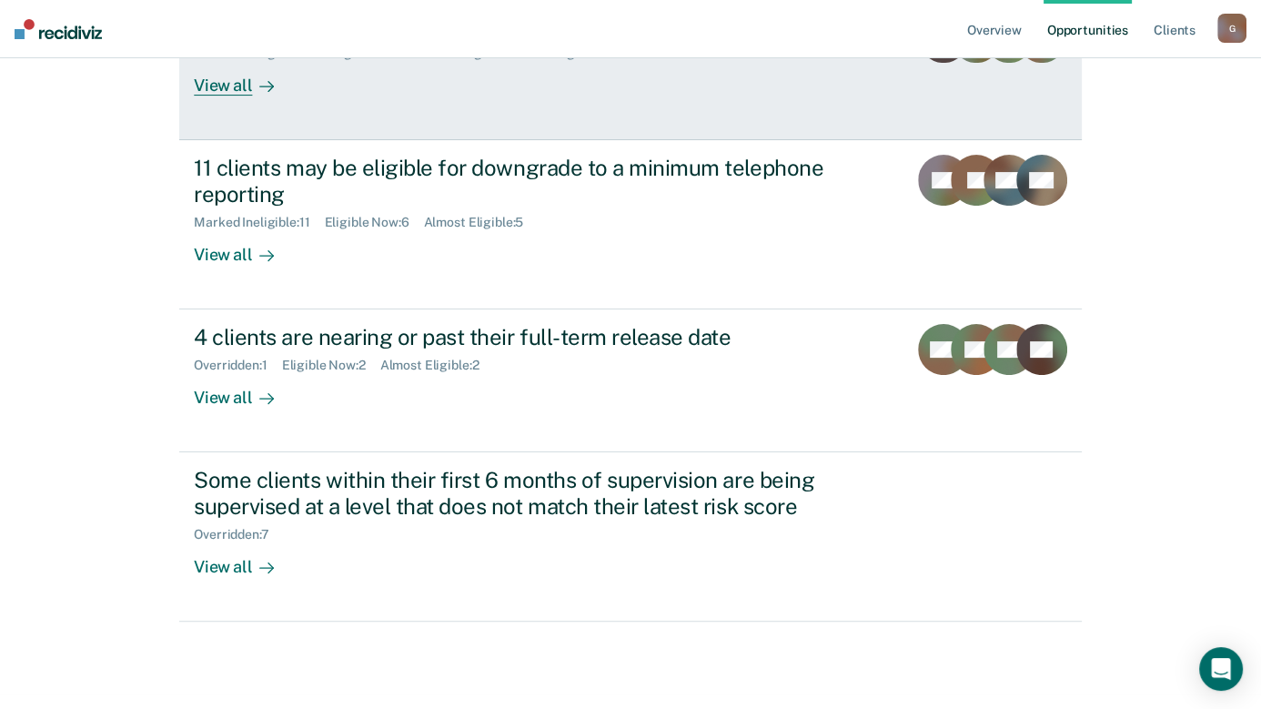
scroll to position [488, 0]
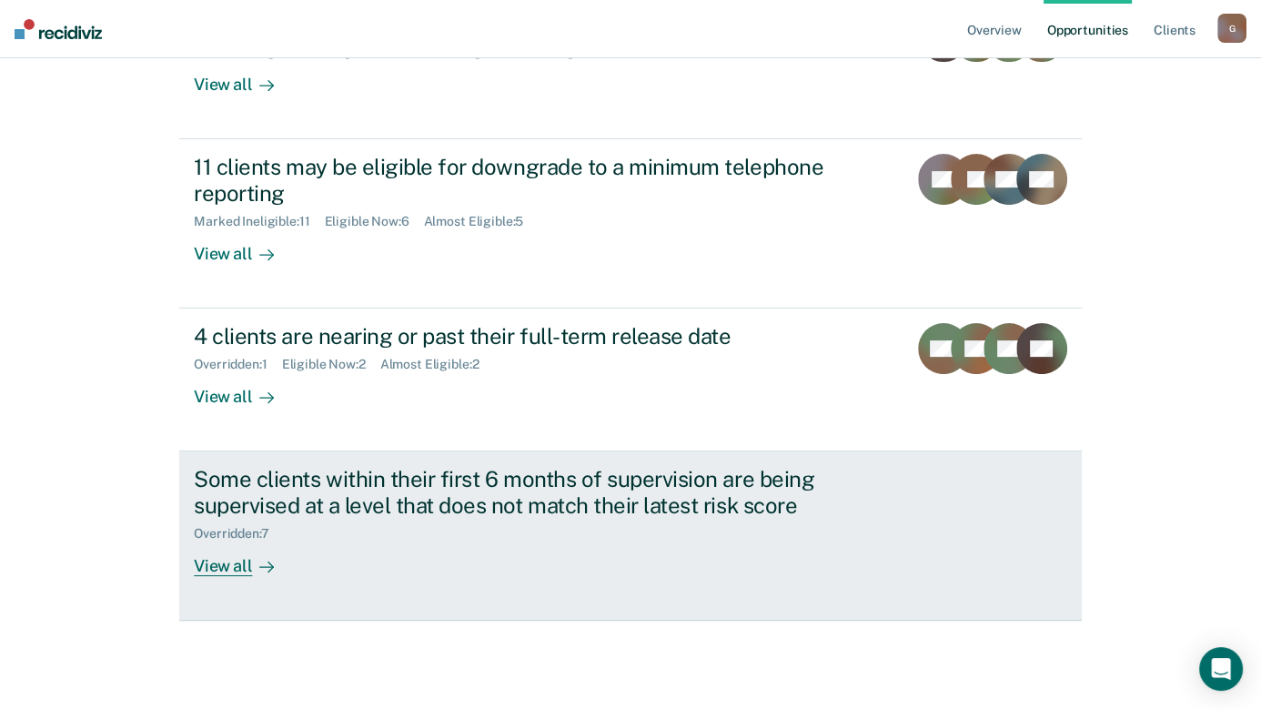
click at [206, 556] on div "View all" at bounding box center [245, 557] width 102 height 35
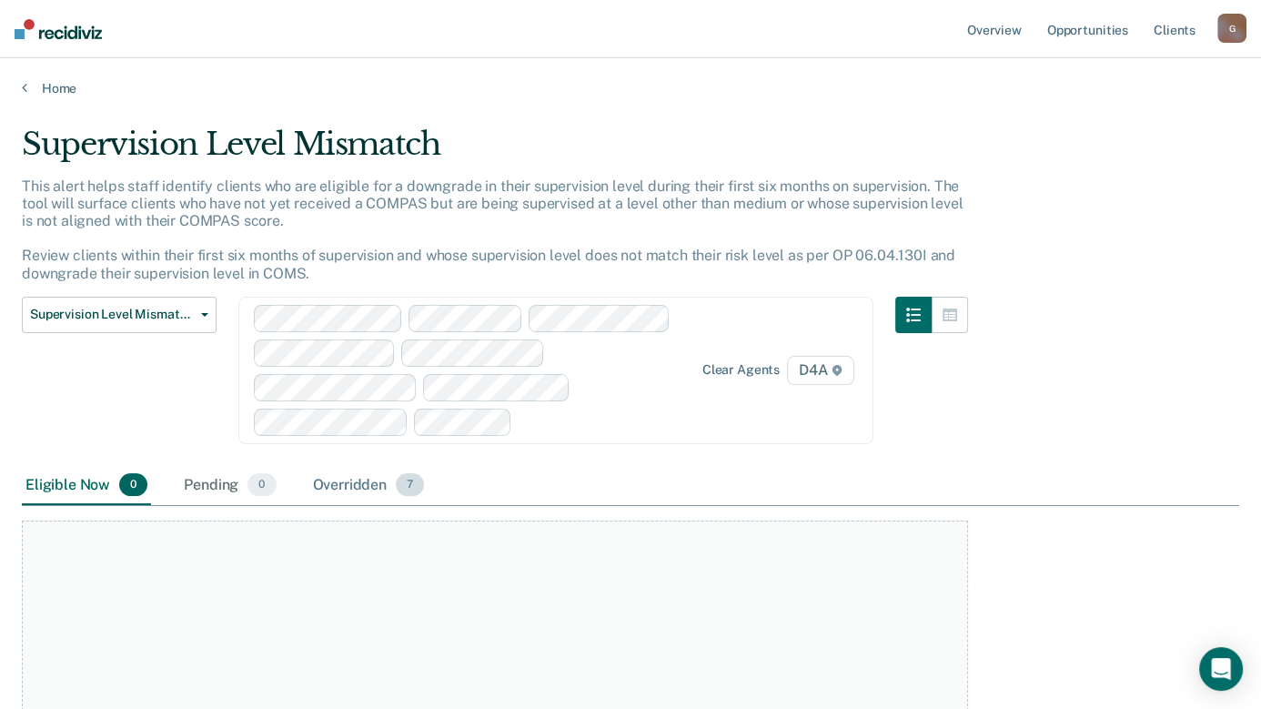
click at [367, 482] on div "Overridden 7" at bounding box center [368, 486] width 119 height 40
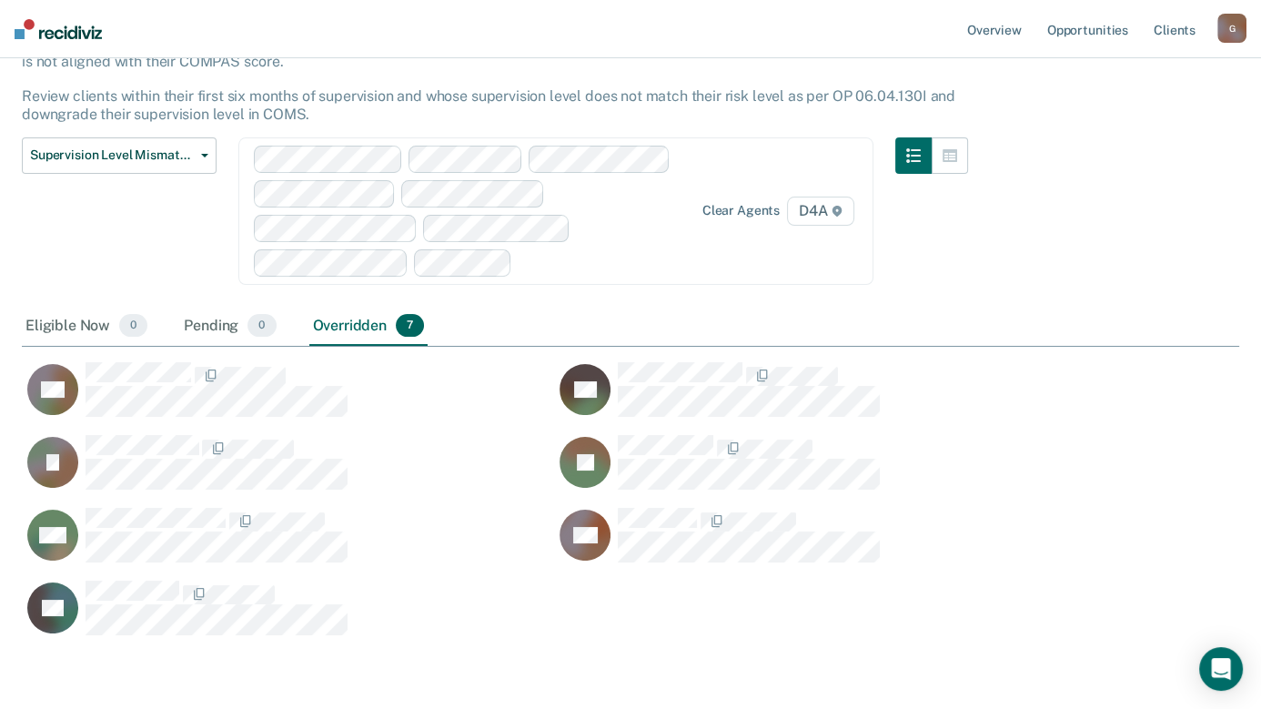
scroll to position [181, 0]
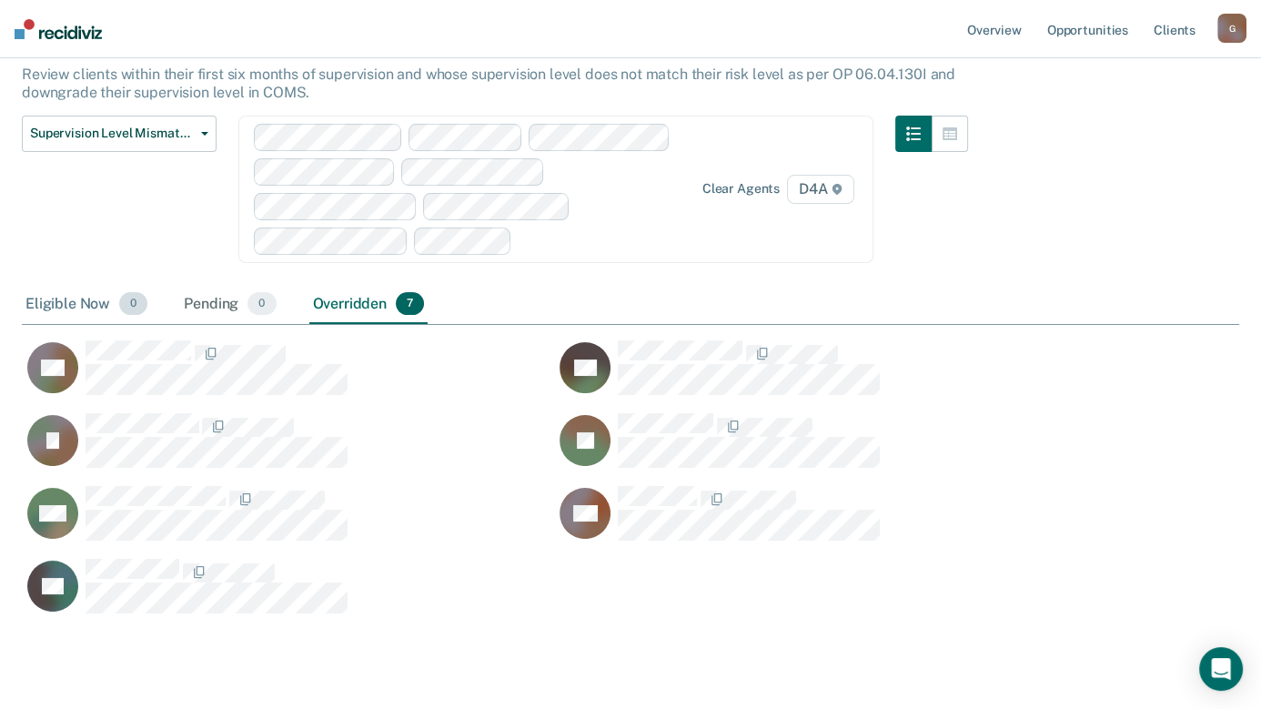
click at [71, 297] on div "Eligible Now 0" at bounding box center [86, 305] width 129 height 40
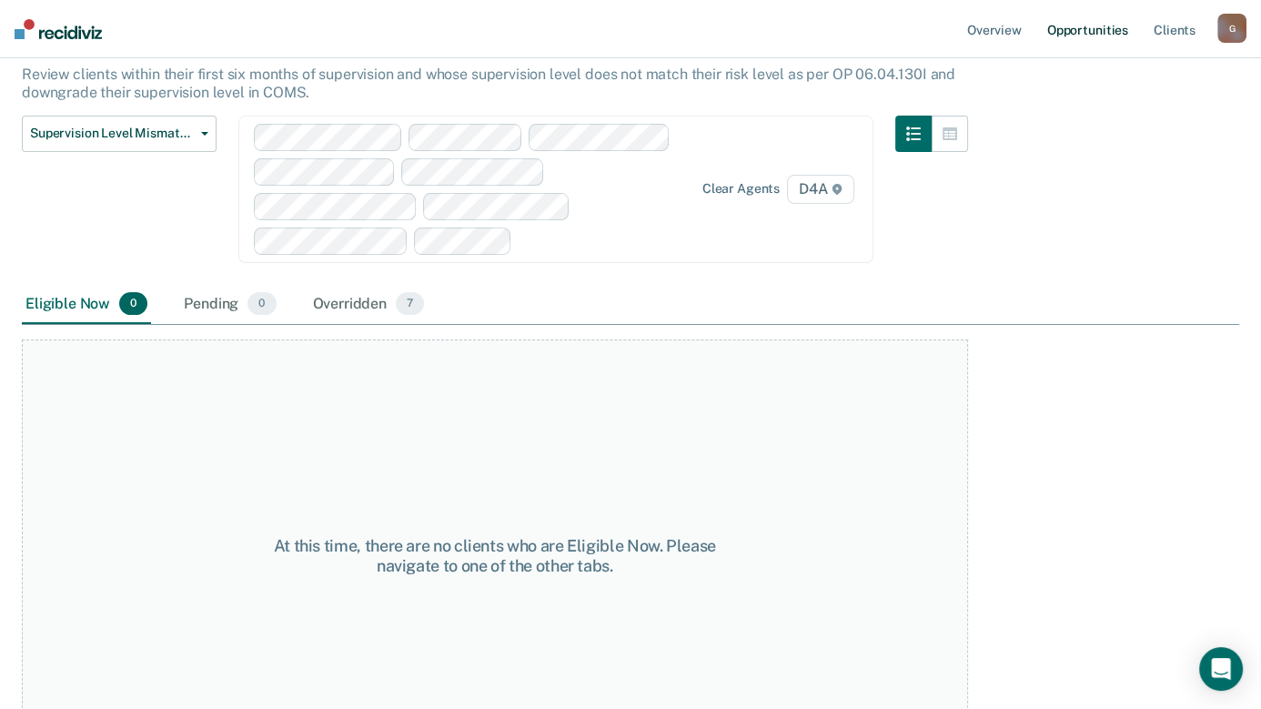
click at [1080, 26] on link "Opportunities" at bounding box center [1087, 29] width 88 height 58
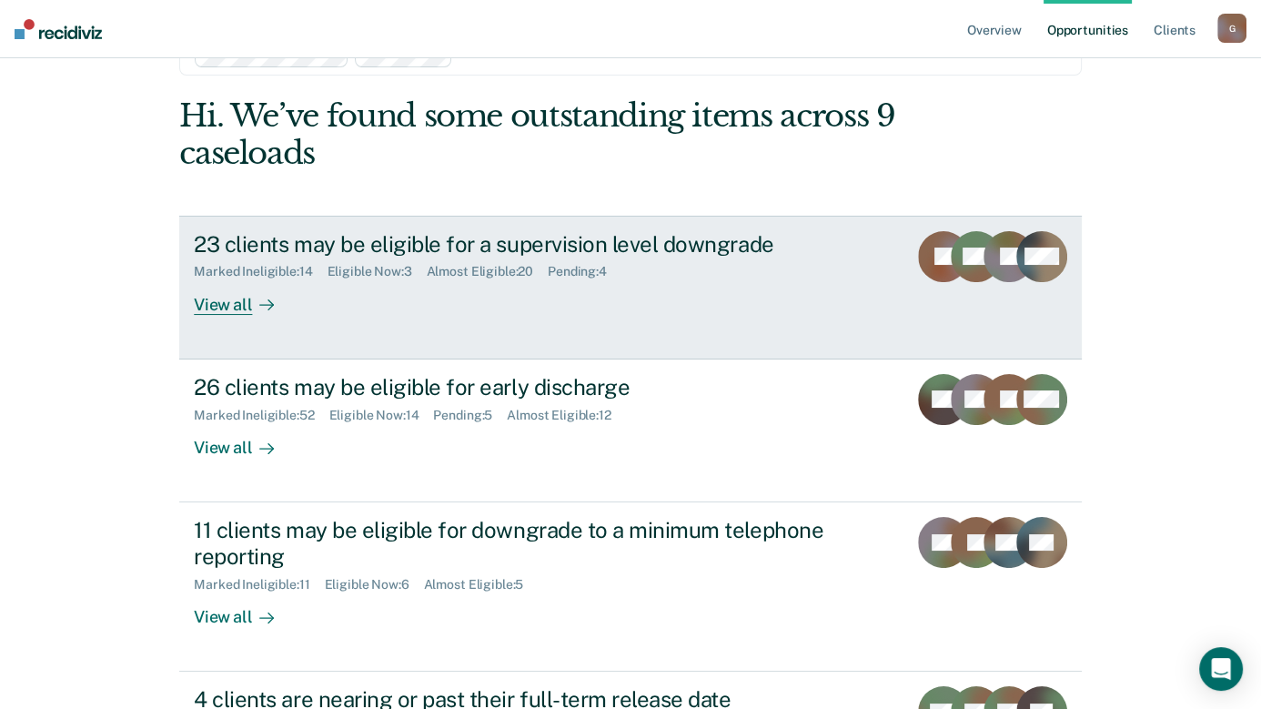
scroll to position [124, 0]
click at [218, 299] on div "View all" at bounding box center [245, 297] width 102 height 35
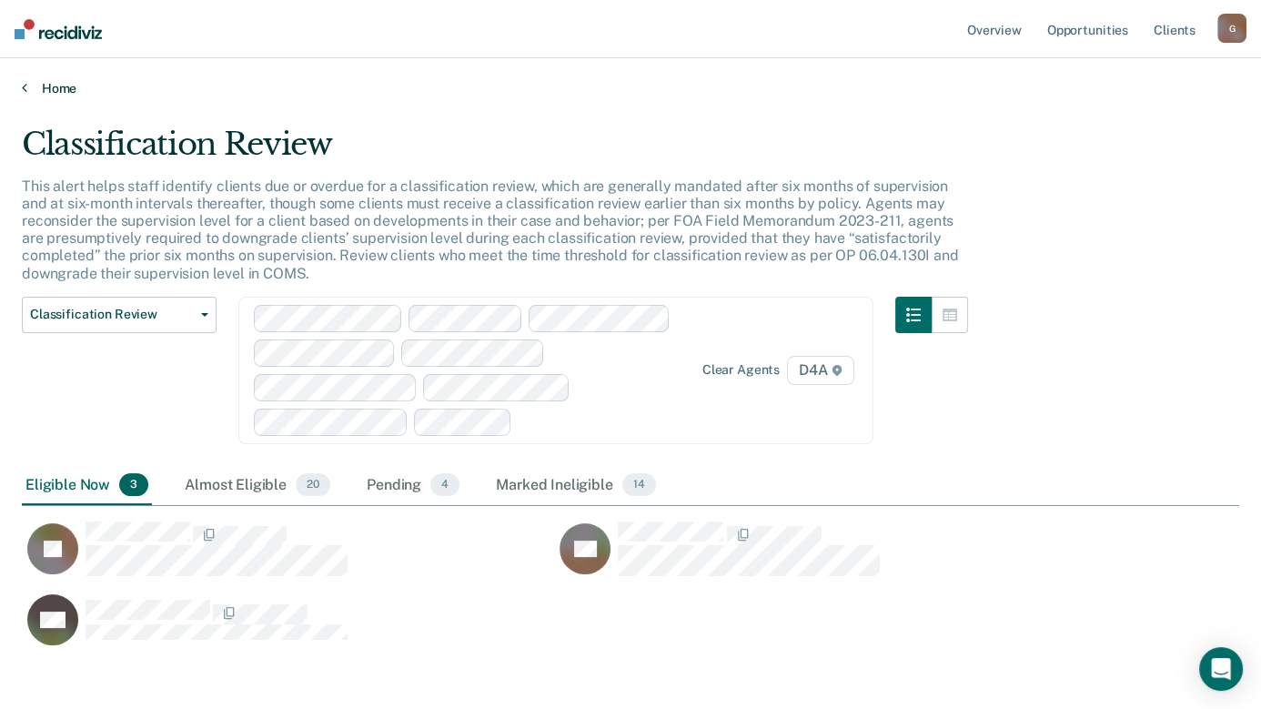
click at [28, 90] on link "Home" at bounding box center [630, 88] width 1217 height 16
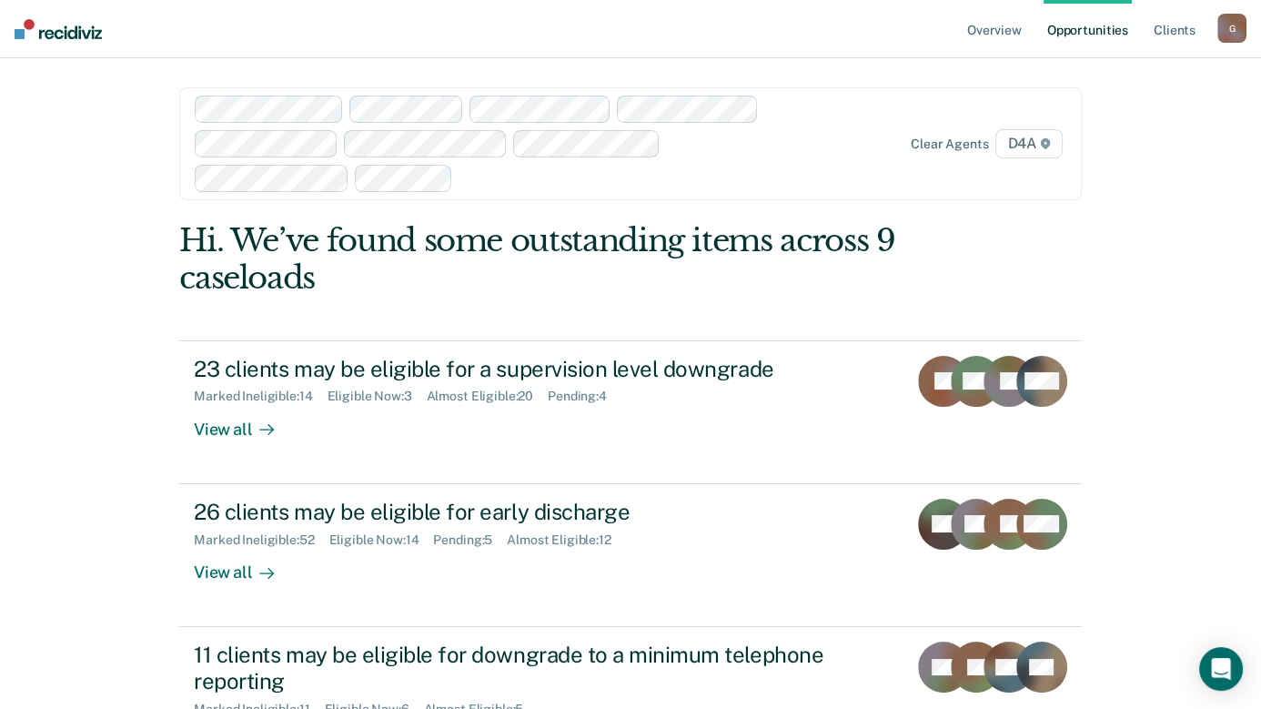
click at [1152, 20] on div "G" at bounding box center [1231, 28] width 29 height 29
click at [1111, 114] on link "Log Out" at bounding box center [1158, 119] width 146 height 15
